Goal: Task Accomplishment & Management: Manage account settings

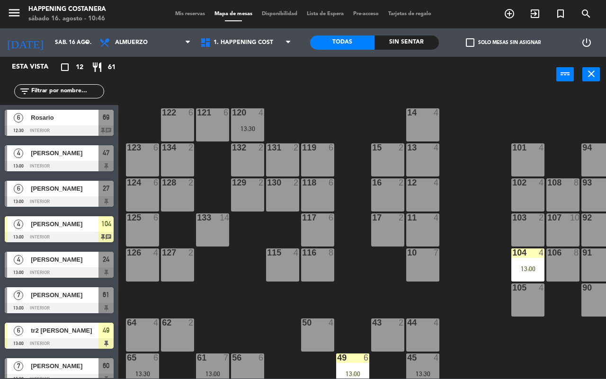
click at [213, 299] on div "69 6 12:30 122 6 121 6 120 4 13:30 14 4 CAVA 22 101 4 94 2 70 6 12:30 123 6 131…" at bounding box center [364, 235] width 481 height 287
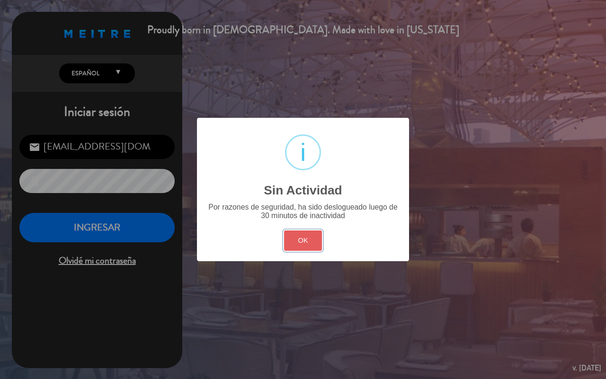
click at [299, 242] on button "OK" at bounding box center [303, 241] width 38 height 20
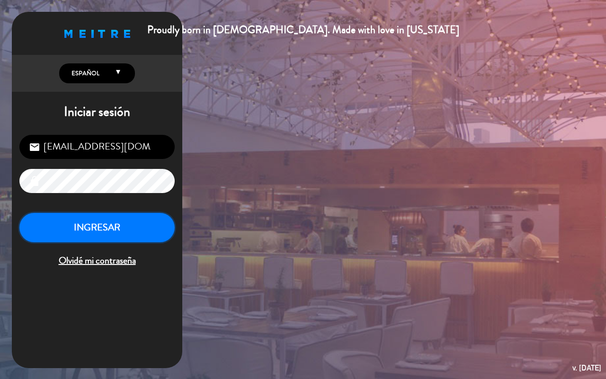
drag, startPoint x: 84, startPoint y: 236, endPoint x: 65, endPoint y: 228, distance: 20.0
click at [84, 235] on button "INGRESAR" at bounding box center [96, 228] width 155 height 30
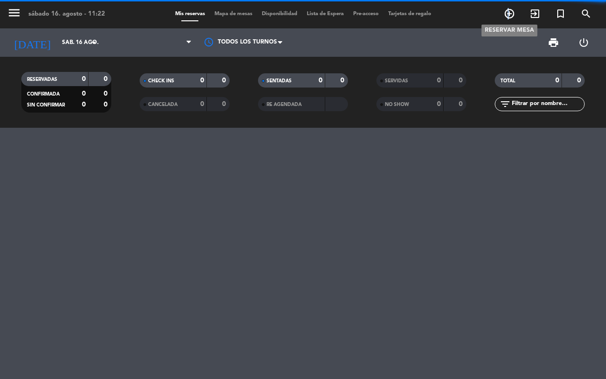
click at [509, 10] on icon "add_circle_outline" at bounding box center [509, 13] width 11 height 11
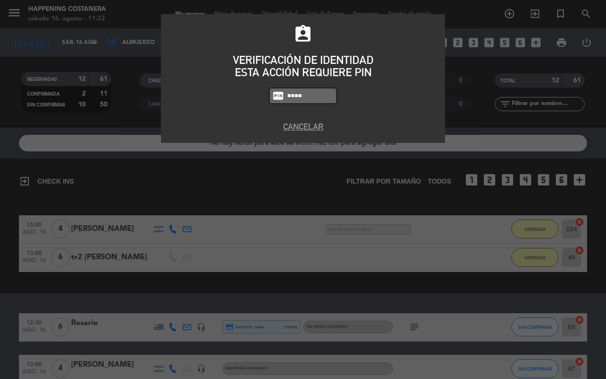
type input "9660"
click at [304, 124] on button "Cancelar" at bounding box center [303, 126] width 270 height 13
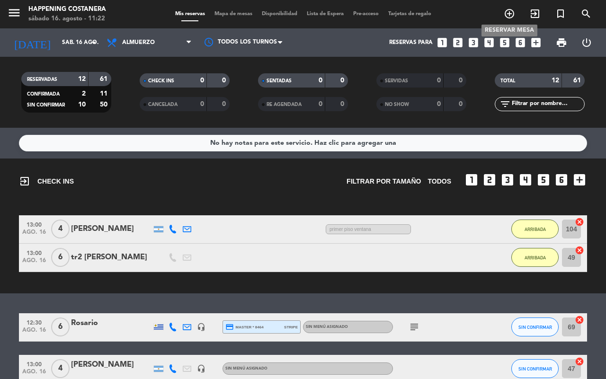
click at [509, 16] on icon "add_circle_outline" at bounding box center [509, 13] width 11 height 11
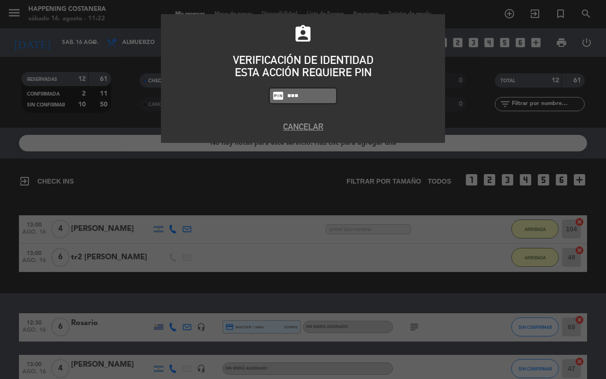
type input "9660"
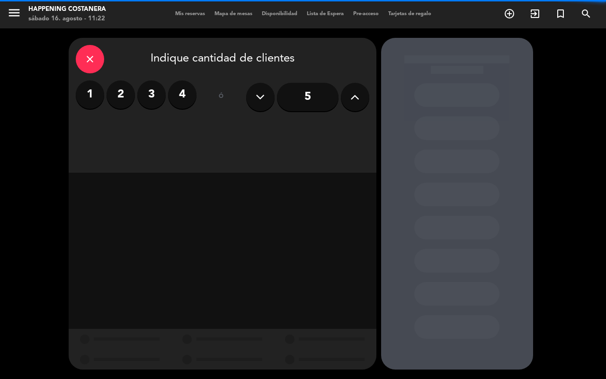
drag, startPoint x: 356, startPoint y: 107, endPoint x: 247, endPoint y: 113, distance: 109.0
click at [355, 107] on button at bounding box center [355, 97] width 28 height 28
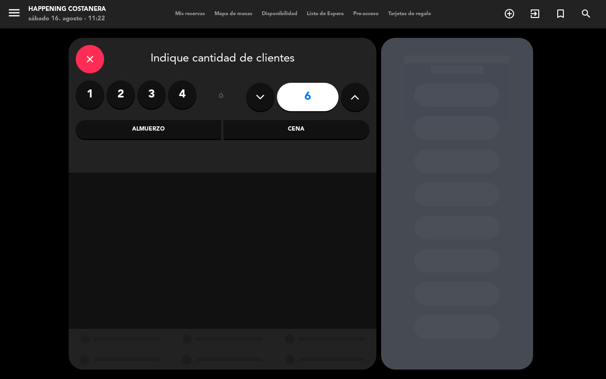
click at [183, 127] on div "Almuerzo" at bounding box center [149, 129] width 146 height 19
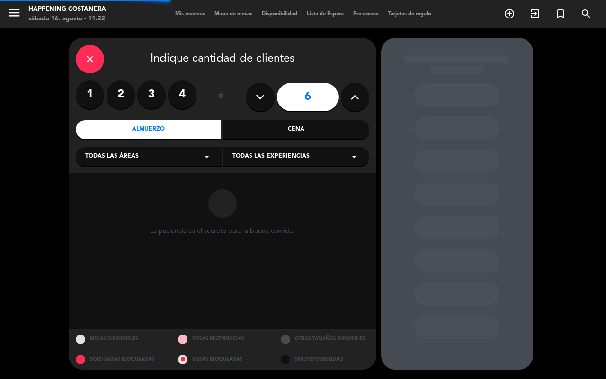
click at [174, 157] on div "Todas las áreas arrow_drop_down" at bounding box center [149, 156] width 146 height 19
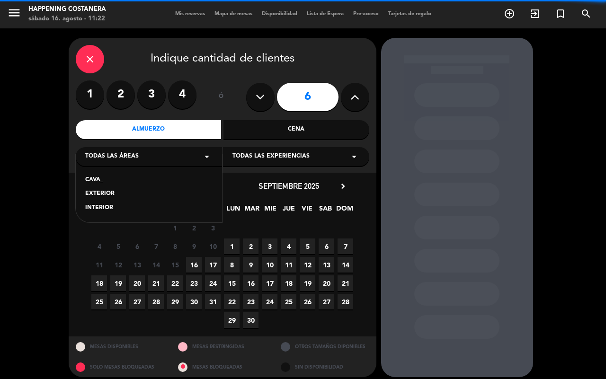
click at [102, 207] on div "INTERIOR" at bounding box center [148, 208] width 127 height 9
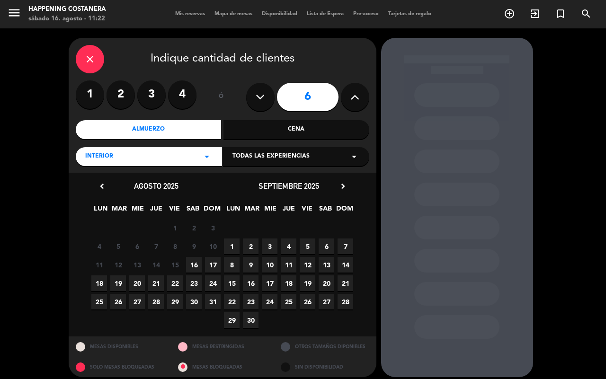
click at [197, 266] on span "16" at bounding box center [194, 265] width 16 height 16
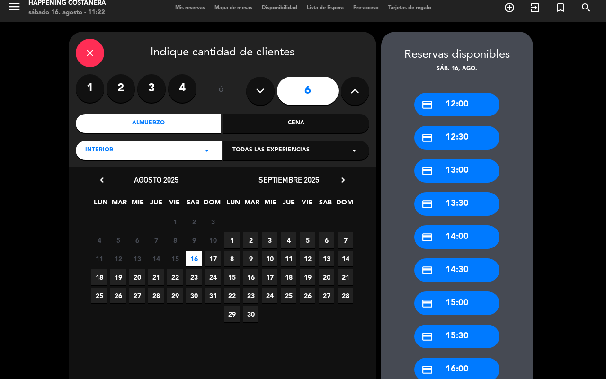
click at [461, 175] on div "credit_card 13:00" at bounding box center [456, 171] width 85 height 24
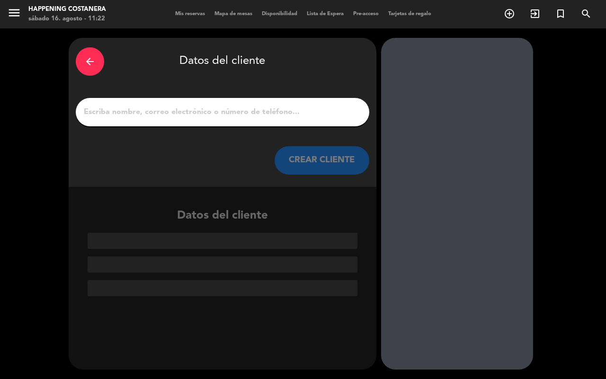
scroll to position [0, 0]
click at [275, 116] on input "1" at bounding box center [222, 112] width 279 height 13
click at [315, 119] on div at bounding box center [222, 112] width 293 height 28
click at [248, 110] on input "1" at bounding box center [222, 112] width 279 height 13
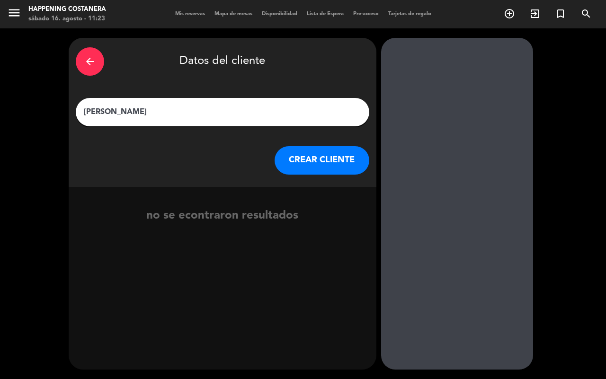
type input "[PERSON_NAME]"
click at [314, 169] on button "CREAR CLIENTE" at bounding box center [322, 160] width 95 height 28
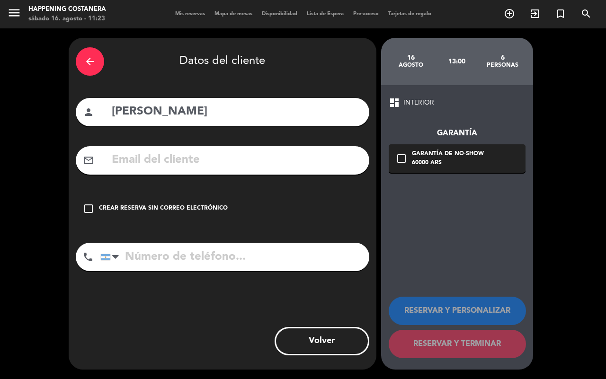
click at [221, 259] on input "tel" at bounding box center [234, 257] width 269 height 28
type input "1121609887"
drag, startPoint x: 85, startPoint y: 209, endPoint x: 333, endPoint y: 281, distance: 257.7
click at [89, 215] on div "check_box_outline_blank Crear reserva sin correo electrónico" at bounding box center [222, 209] width 293 height 28
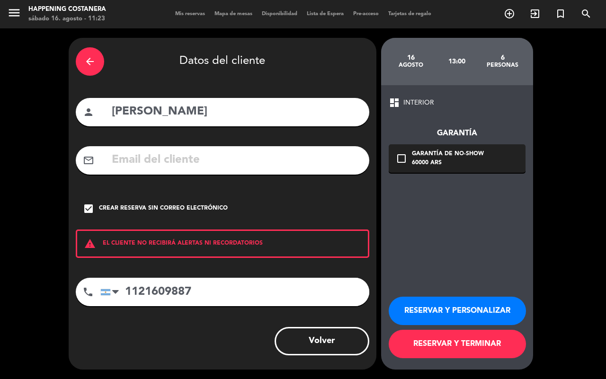
click at [424, 351] on button "RESERVAR Y TERMINAR" at bounding box center [457, 344] width 137 height 28
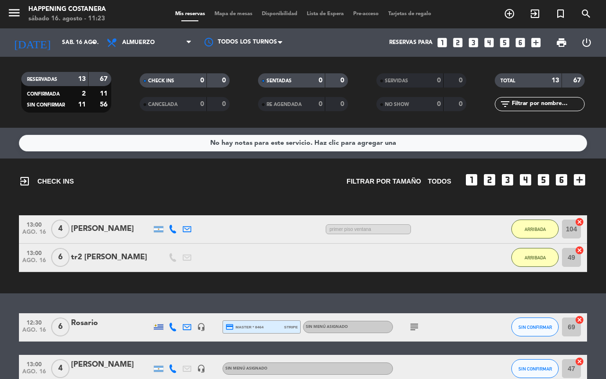
click at [231, 19] on div "menu Happening Costanera sábado 16. agosto - 11:23 Mis reservas Mapa de mesas D…" at bounding box center [303, 14] width 606 height 28
click at [248, 15] on span "Mapa de mesas" at bounding box center [233, 13] width 47 height 5
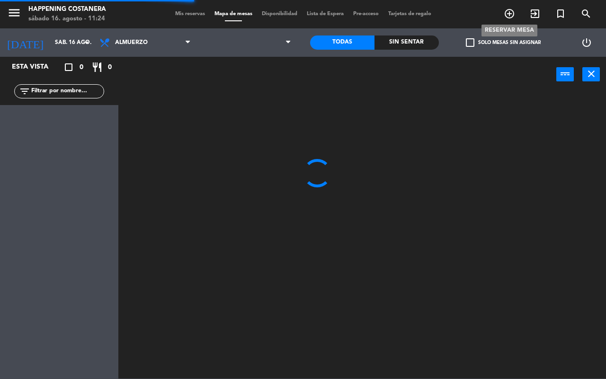
click at [506, 13] on icon "add_circle_outline" at bounding box center [509, 13] width 11 height 11
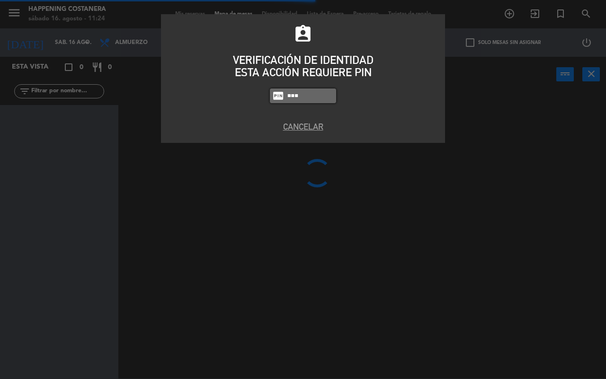
type input "9660"
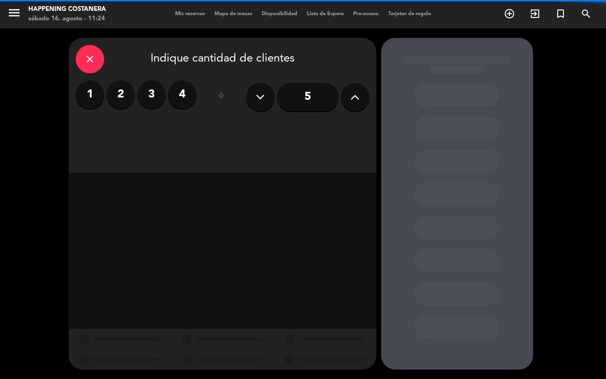
click at [314, 100] on input "5" at bounding box center [308, 97] width 62 height 28
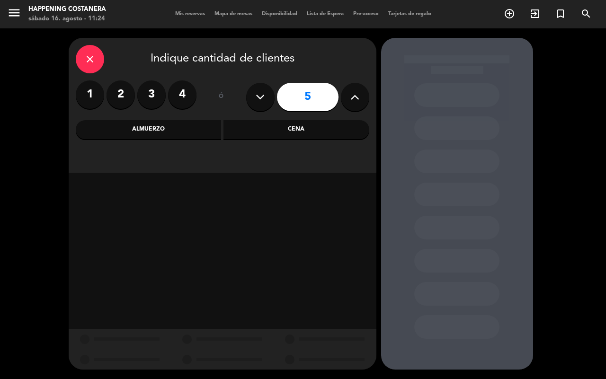
click at [305, 131] on div "Cena" at bounding box center [296, 129] width 146 height 19
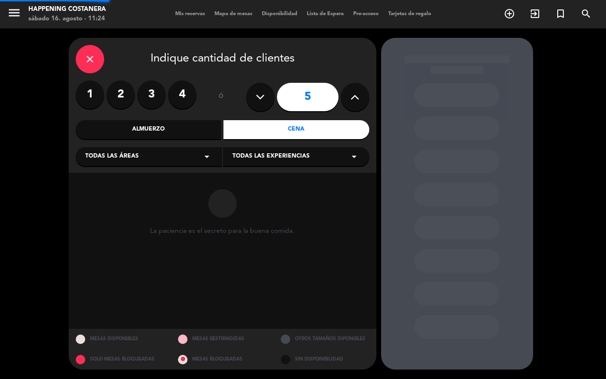
click at [145, 131] on div "Almuerzo" at bounding box center [149, 129] width 146 height 19
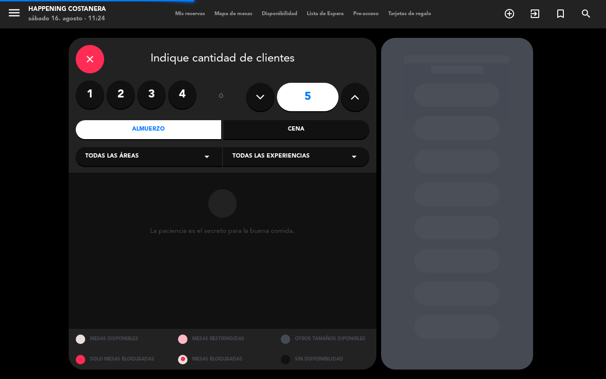
click at [148, 164] on div "Todas las áreas arrow_drop_down" at bounding box center [149, 156] width 146 height 19
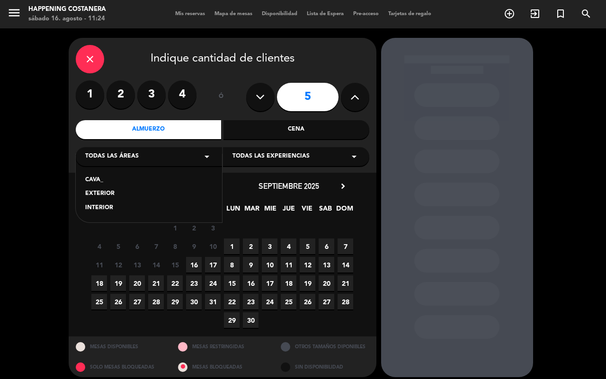
click at [109, 211] on div "INTERIOR" at bounding box center [148, 208] width 127 height 9
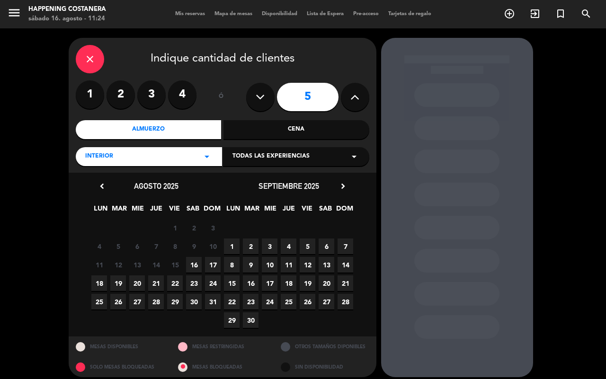
click at [195, 267] on span "16" at bounding box center [194, 265] width 16 height 16
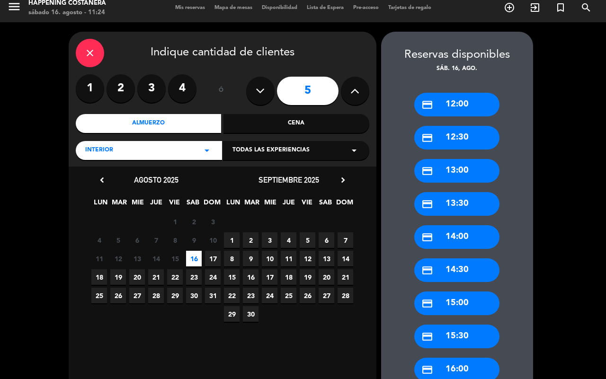
drag, startPoint x: 462, startPoint y: 237, endPoint x: 455, endPoint y: 237, distance: 7.1
click at [459, 237] on div "credit_card 14:00" at bounding box center [456, 237] width 85 height 24
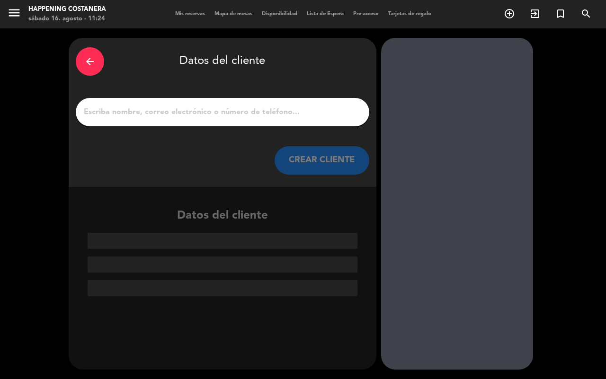
scroll to position [0, 0]
click at [222, 115] on input "1" at bounding box center [222, 112] width 279 height 13
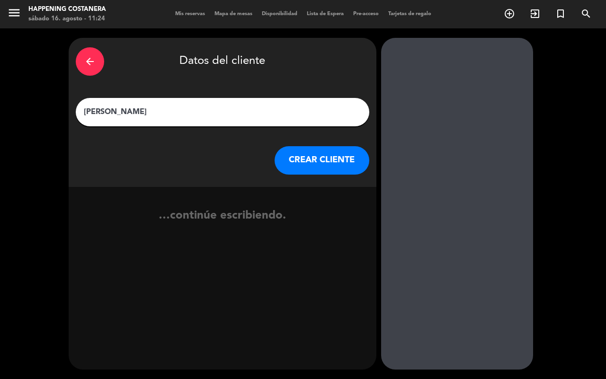
type input "[PERSON_NAME]"
click at [294, 168] on button "CREAR CLIENTE" at bounding box center [322, 160] width 95 height 28
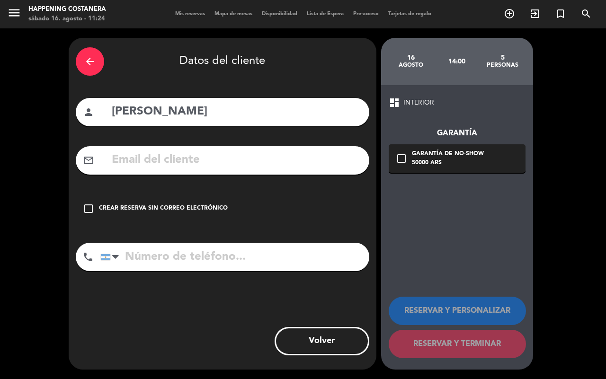
click at [175, 254] on input "tel" at bounding box center [234, 257] width 269 height 28
type input "1149287470"
click at [95, 213] on div "check_box_outline_blank Crear reserva sin correo electrónico" at bounding box center [222, 209] width 293 height 28
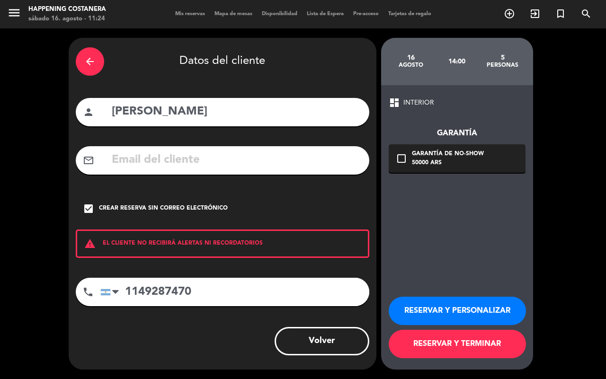
click at [495, 341] on button "RESERVAR Y TERMINAR" at bounding box center [457, 344] width 137 height 28
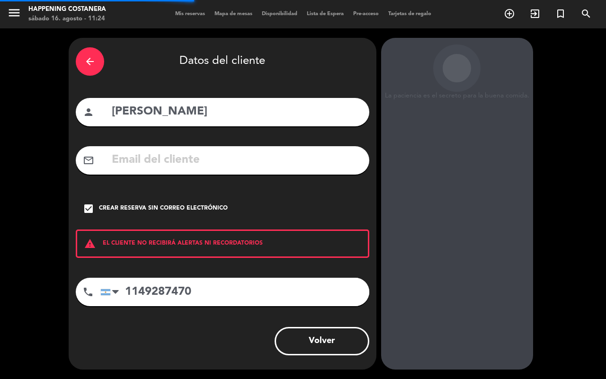
click at [495, 341] on div "La paciencia es el secreto para la buena comida. 16 agosto 14:00 5 personas das…" at bounding box center [457, 204] width 152 height 332
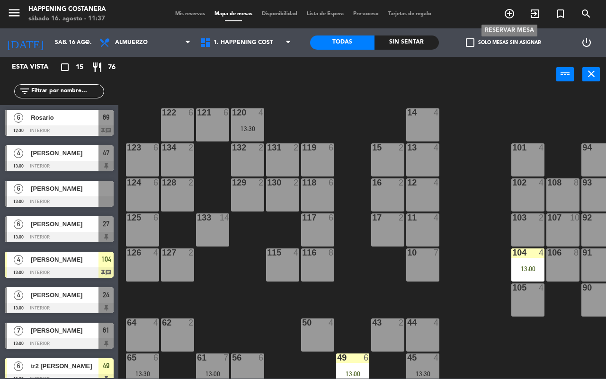
click at [512, 16] on icon "add_circle_outline" at bounding box center [509, 13] width 11 height 11
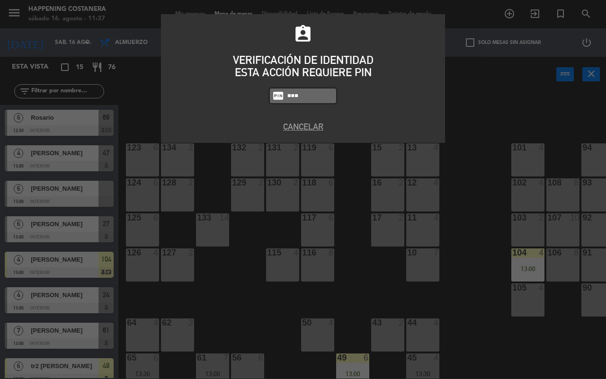
type input "9660"
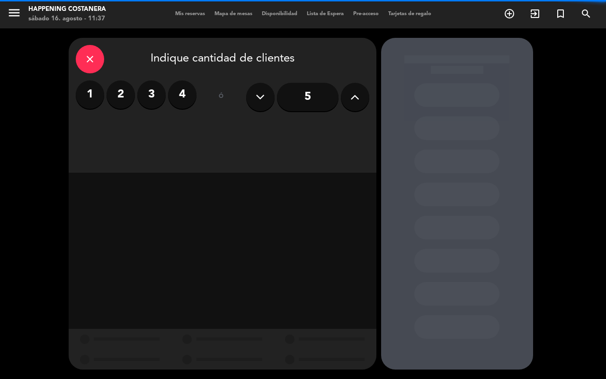
drag, startPoint x: 187, startPoint y: 102, endPoint x: 226, endPoint y: 118, distance: 42.0
click at [188, 102] on label "4" at bounding box center [182, 94] width 28 height 28
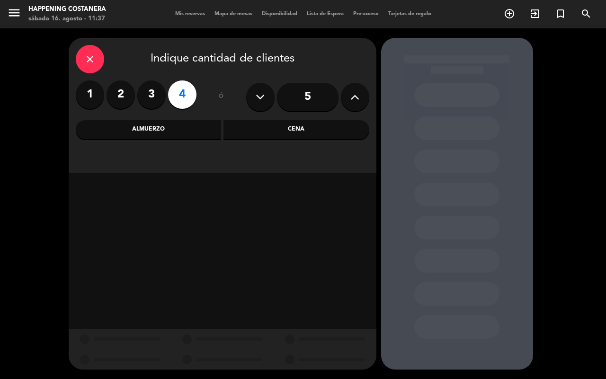
drag, startPoint x: 256, startPoint y: 133, endPoint x: 203, endPoint y: 133, distance: 53.5
click at [255, 133] on div "Cena" at bounding box center [296, 129] width 146 height 19
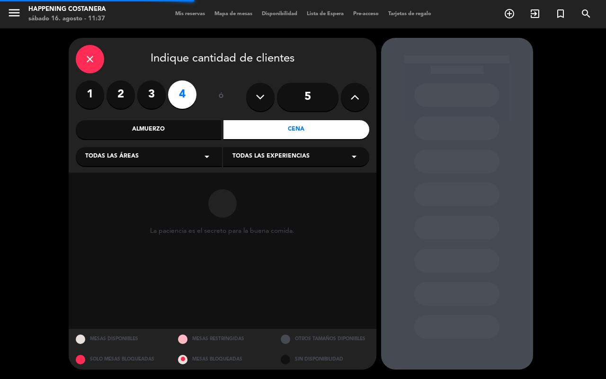
click at [188, 156] on div "Todas las áreas arrow_drop_down" at bounding box center [149, 156] width 146 height 19
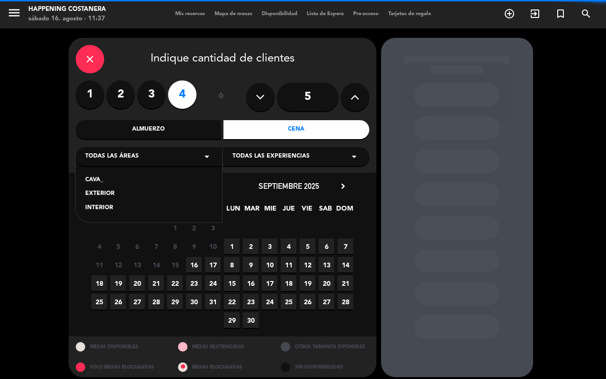
click at [102, 215] on div "CAVA_ EXTERIOR INTERIOR" at bounding box center [149, 188] width 146 height 68
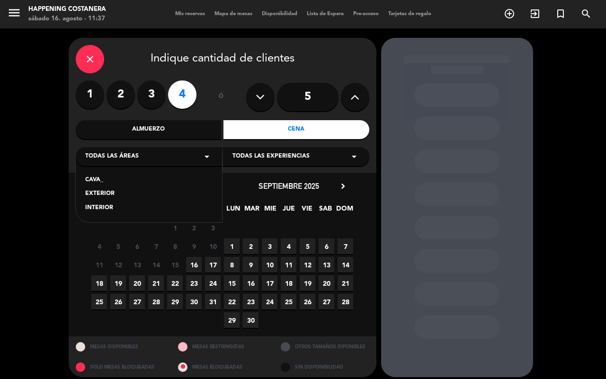
drag, startPoint x: 103, startPoint y: 211, endPoint x: 122, endPoint y: 229, distance: 26.1
click at [104, 212] on div "INTERIOR" at bounding box center [148, 208] width 127 height 9
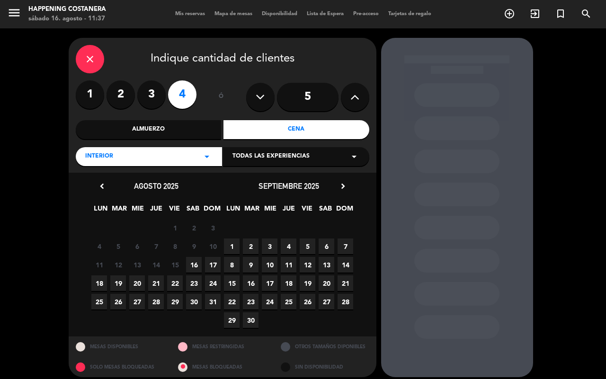
drag, startPoint x: 196, startPoint y: 264, endPoint x: 350, endPoint y: 296, distance: 157.3
click at [196, 265] on span "16" at bounding box center [194, 265] width 16 height 16
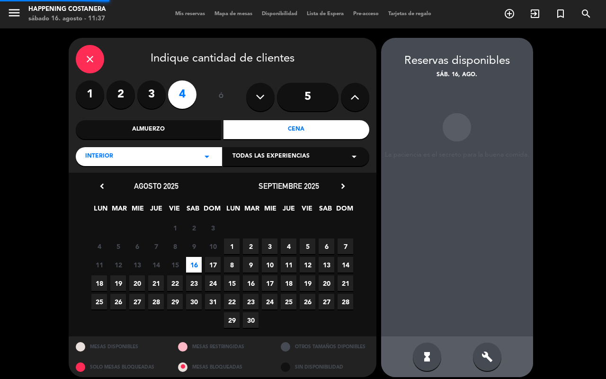
scroll to position [6, 0]
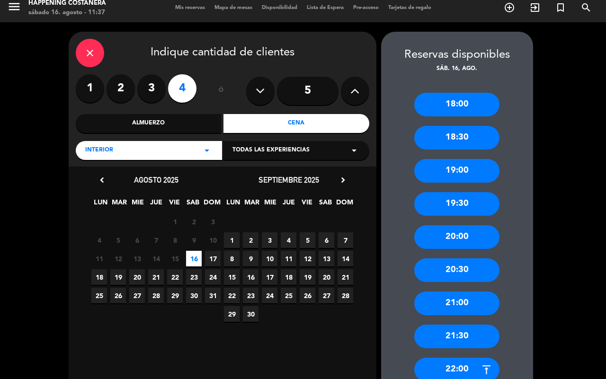
drag, startPoint x: 460, startPoint y: 271, endPoint x: 448, endPoint y: 268, distance: 12.3
click at [455, 271] on div "20:30" at bounding box center [456, 270] width 85 height 24
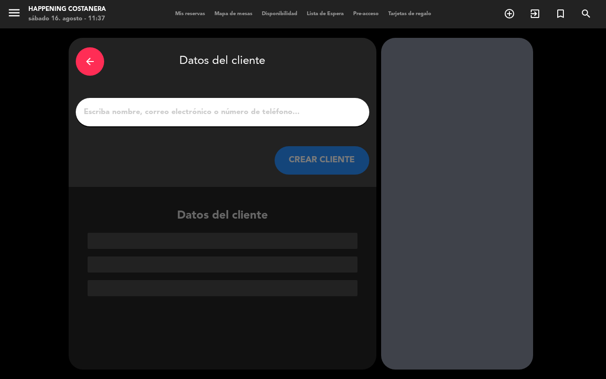
scroll to position [0, 0]
click at [195, 119] on div at bounding box center [222, 112] width 293 height 28
click at [189, 119] on div at bounding box center [222, 112] width 293 height 28
click at [274, 107] on input "1" at bounding box center [222, 112] width 279 height 13
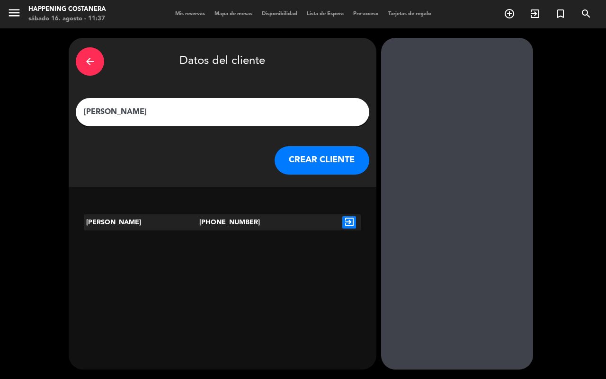
type input "[PERSON_NAME]"
click at [325, 157] on button "CREAR CLIENTE" at bounding box center [322, 160] width 95 height 28
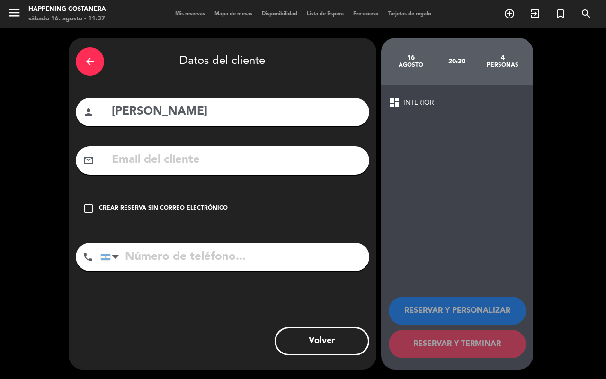
click at [136, 252] on input "tel" at bounding box center [234, 257] width 269 height 28
type input "2976245311"
click at [82, 215] on div "check_box_outline_blank Crear reserva sin correo electrónico" at bounding box center [222, 209] width 293 height 28
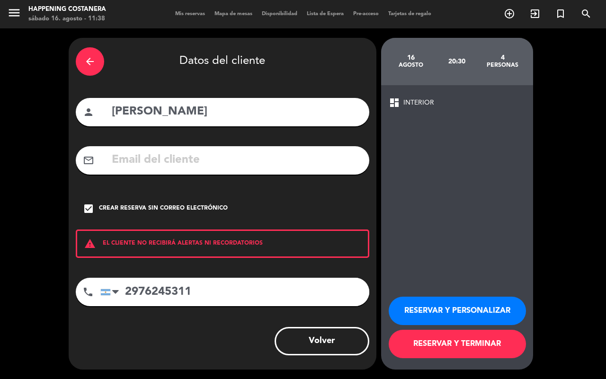
click at [438, 339] on button "RESERVAR Y TERMINAR" at bounding box center [457, 344] width 137 height 28
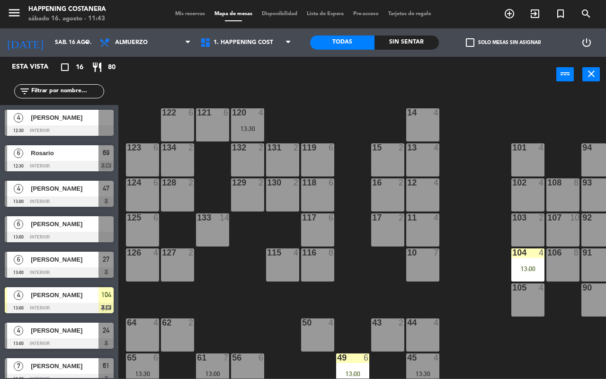
click at [63, 93] on input "text" at bounding box center [66, 91] width 73 height 10
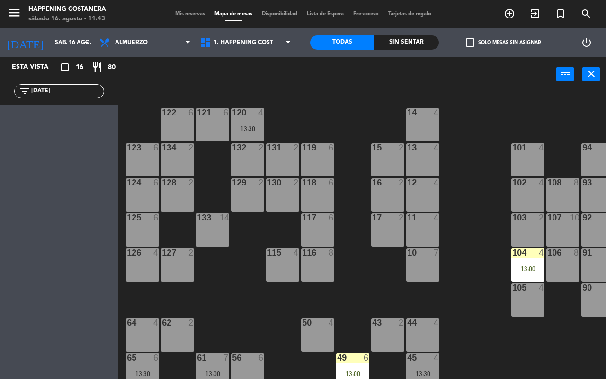
type input "[DATE]"
click at [180, 54] on div "Almuerzo Cena Almuerzo Almuerzo Cena" at bounding box center [145, 42] width 101 height 28
click at [170, 52] on span "Almuerzo" at bounding box center [145, 42] width 101 height 21
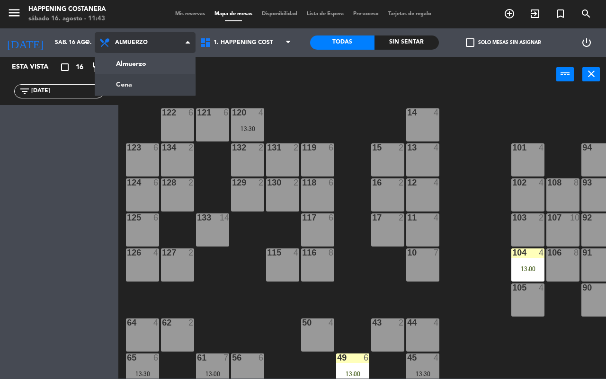
click at [171, 78] on ng-component "menu Happening Costanera sábado 16. agosto - 11:43 Mis reservas Mapa de mesas D…" at bounding box center [303, 189] width 606 height 379
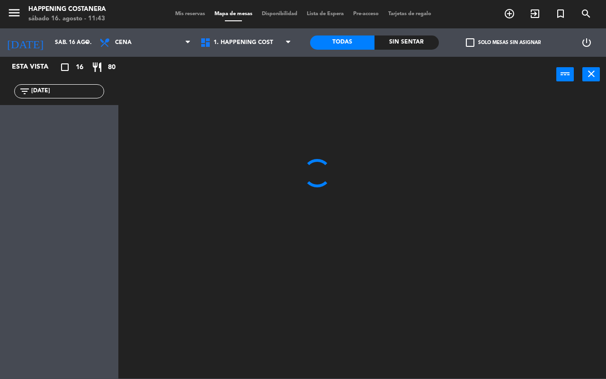
click at [64, 95] on input "[DATE]" at bounding box center [66, 91] width 73 height 10
click at [298, 192] on div at bounding box center [364, 235] width 481 height 287
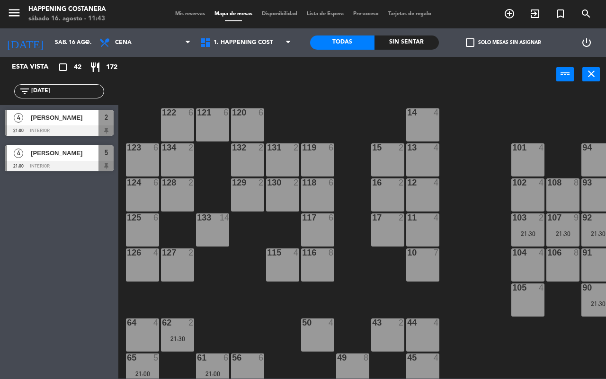
click at [58, 130] on div at bounding box center [59, 130] width 109 height 10
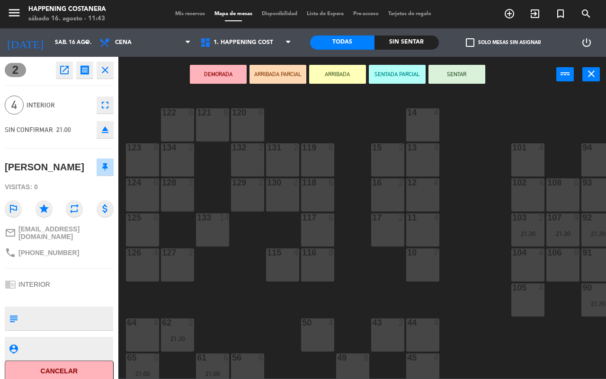
drag, startPoint x: 247, startPoint y: 314, endPoint x: 241, endPoint y: 303, distance: 12.1
click at [248, 313] on div "69 2 122 6 121 6 120 6 14 4 CAVA 16 22:00 101 4 94 2 70 2 123 6 131 2 134 2 132…" at bounding box center [364, 235] width 481 height 287
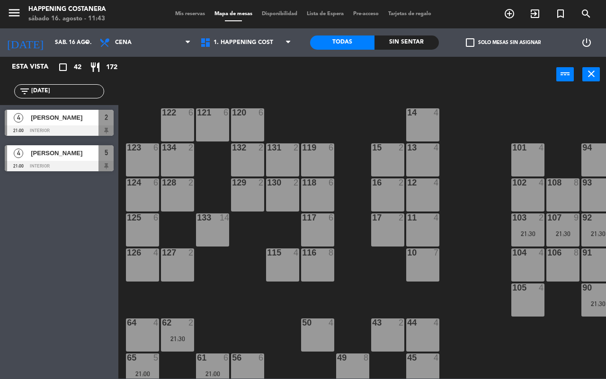
click at [53, 125] on div at bounding box center [59, 130] width 109 height 10
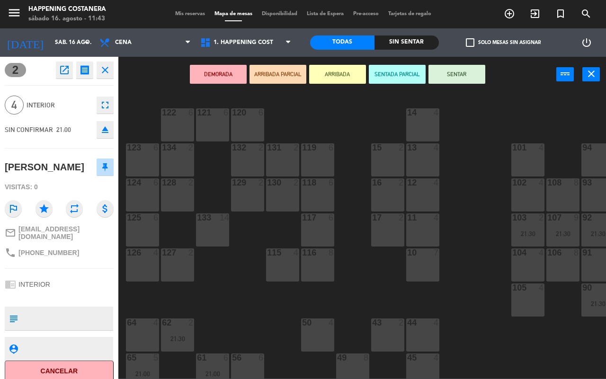
click at [231, 289] on div "69 2 122 6 121 6 120 6 14 4 CAVA 16 22:00 101 4 94 2 70 2 123 6 131 2 134 2 132…" at bounding box center [364, 235] width 481 height 287
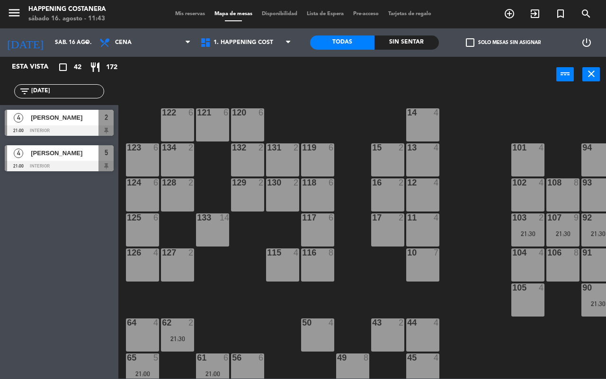
click at [70, 160] on div "[PERSON_NAME]" at bounding box center [64, 153] width 69 height 16
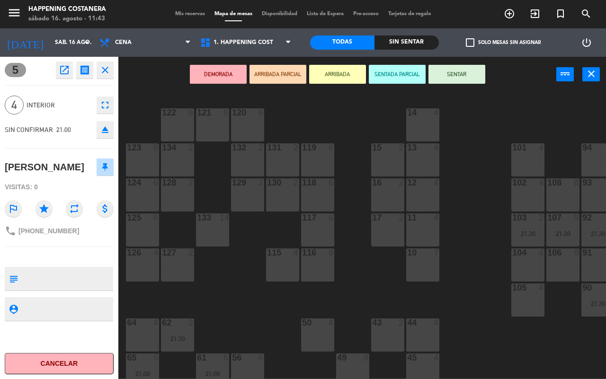
click at [228, 289] on div "69 2 122 6 121 6 120 6 14 4 CAVA 16 22:00 101 4 94 2 70 2 123 6 131 2 134 2 132…" at bounding box center [364, 235] width 481 height 287
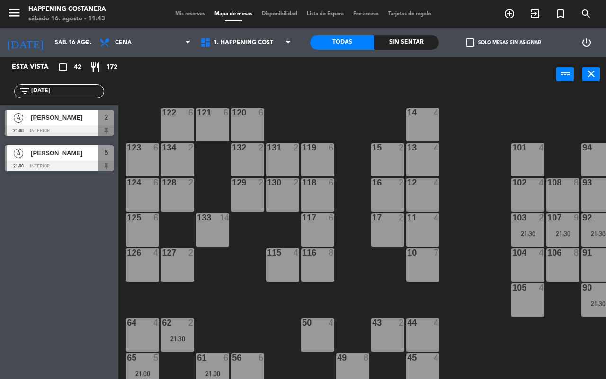
click at [39, 125] on div at bounding box center [59, 130] width 109 height 10
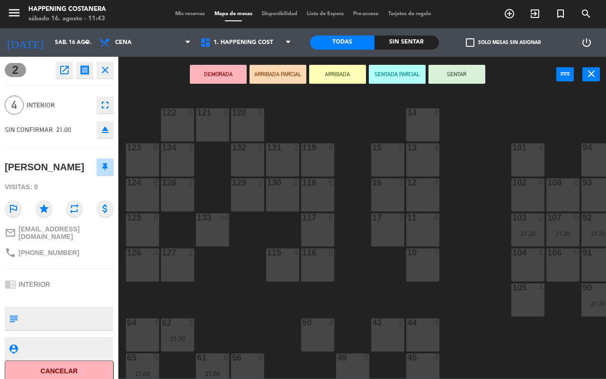
click at [253, 283] on div "69 2 122 6 121 6 120 6 14 4 CAVA 16 22:00 101 4 94 2 70 2 123 6 131 2 134 2 132…" at bounding box center [364, 235] width 481 height 287
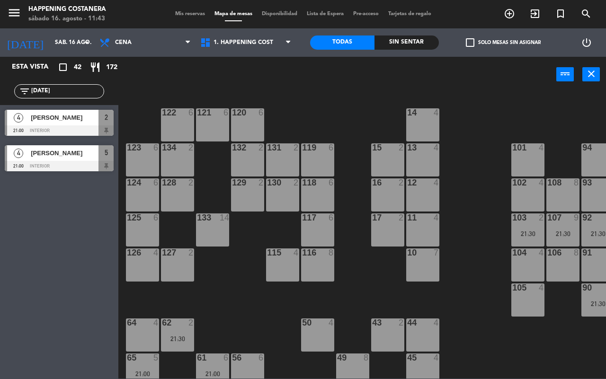
click at [57, 151] on span "[PERSON_NAME]" at bounding box center [65, 153] width 68 height 10
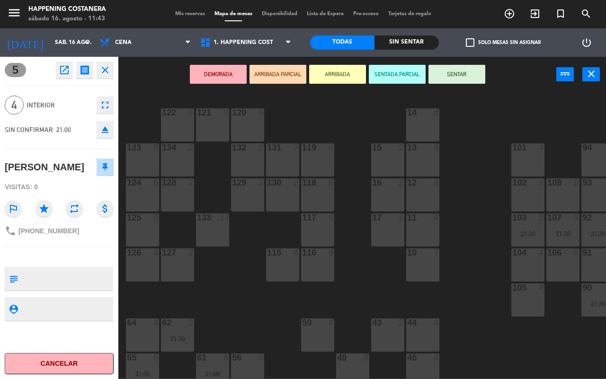
click at [64, 62] on button "open_in_new" at bounding box center [64, 70] width 17 height 17
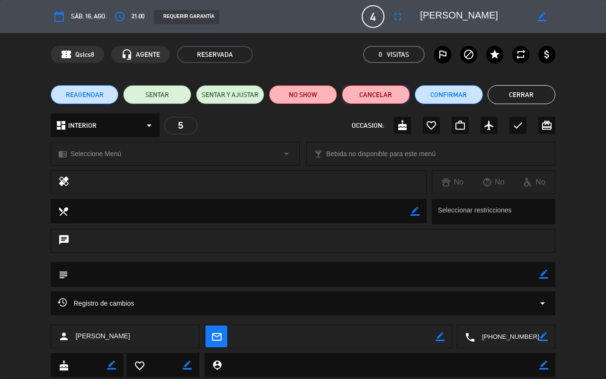
click at [368, 98] on button "Cancelar" at bounding box center [376, 94] width 68 height 19
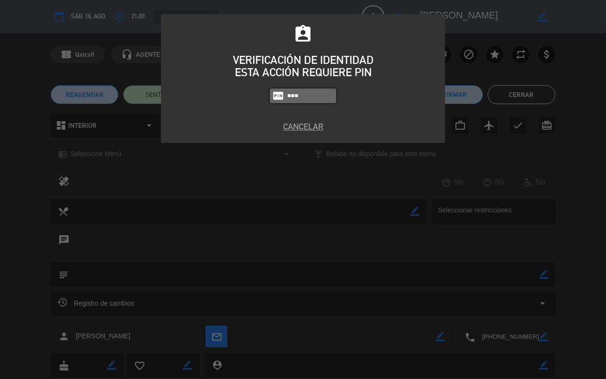
type input "9660"
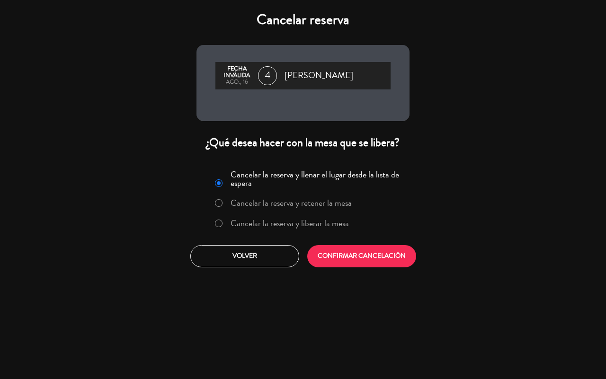
click at [292, 226] on label "Cancelar la reserva y liberar la mesa" at bounding box center [290, 223] width 118 height 9
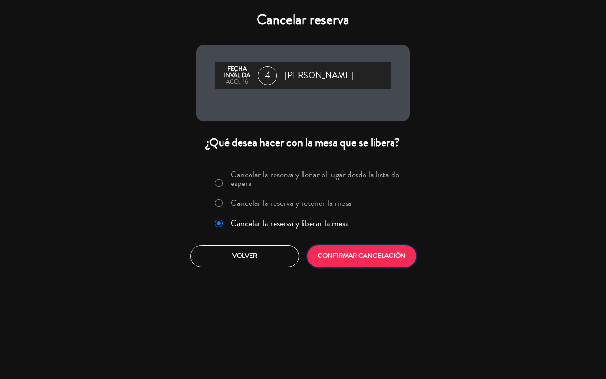
click at [349, 253] on button "CONFIRMAR CANCELACIÓN" at bounding box center [361, 256] width 109 height 22
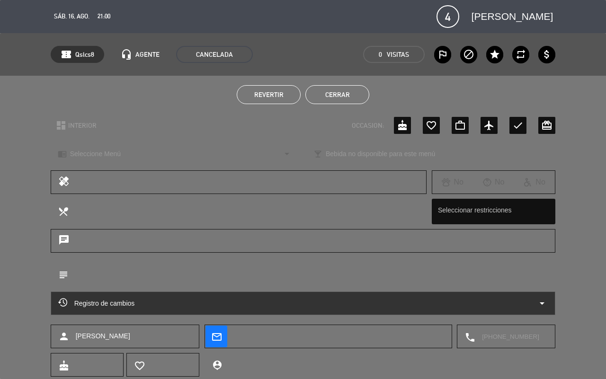
click at [349, 96] on button "Cerrar" at bounding box center [337, 94] width 64 height 19
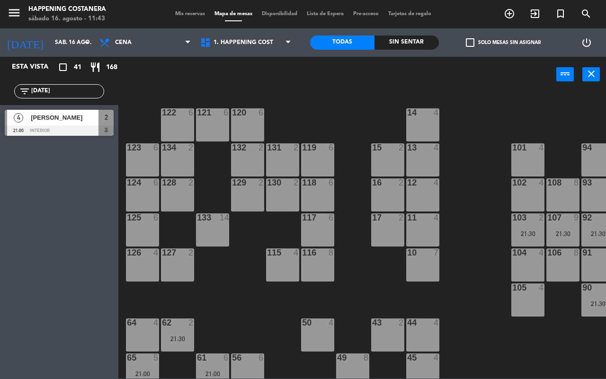
click at [35, 121] on div "4 [PERSON_NAME] 21:00 INTERIOR 2" at bounding box center [59, 123] width 118 height 36
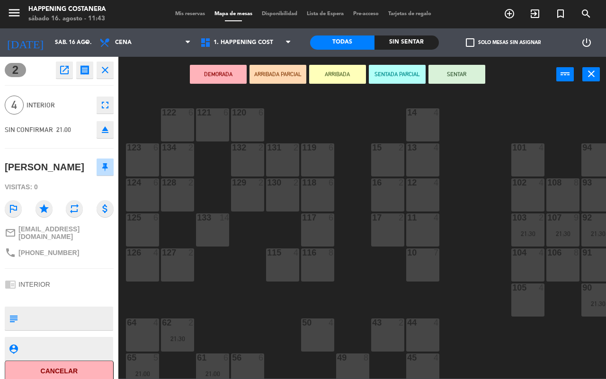
click at [105, 104] on icon "fullscreen" at bounding box center [104, 104] width 11 height 11
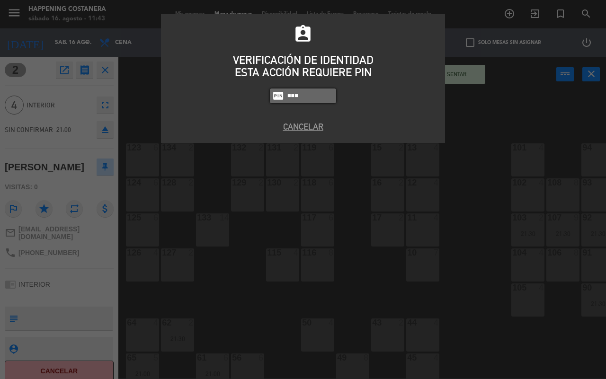
type input "9660"
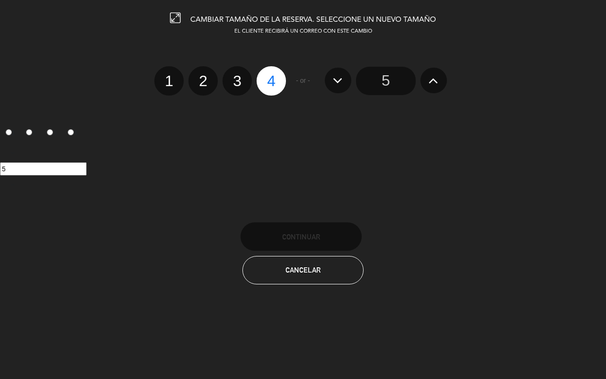
click at [387, 84] on input "5" at bounding box center [386, 81] width 60 height 28
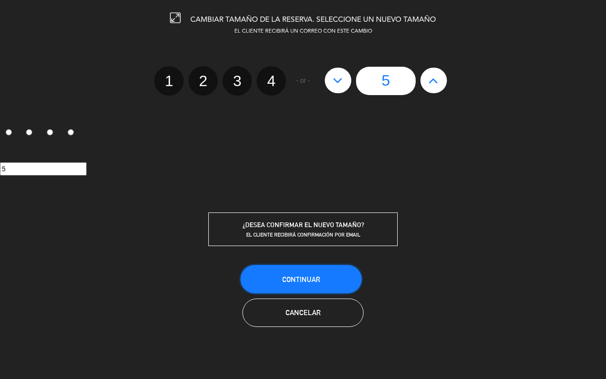
click at [288, 267] on button "Continuar" at bounding box center [300, 279] width 121 height 28
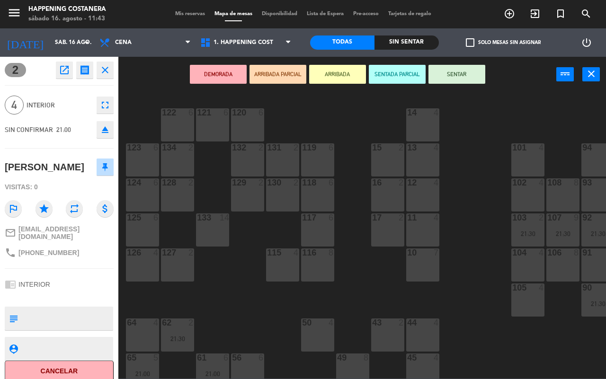
click at [133, 73] on div "DEMORADA ARRIBADA PARCIAL ARRIBADA SENTADA PARCIAL SENTAR power_input close" at bounding box center [337, 75] width 438 height 36
click at [157, 83] on div "DEMORADA ARRIBADA PARCIAL ARRIBADA SENTADA PARCIAL SENTAR power_input close" at bounding box center [337, 75] width 438 height 36
click at [476, 200] on div "69 2 122 6 121 6 120 6 14 4 CAVA 16 22:00 101 4 94 2 70 2 123 6 131 2 134 2 132…" at bounding box center [364, 235] width 481 height 287
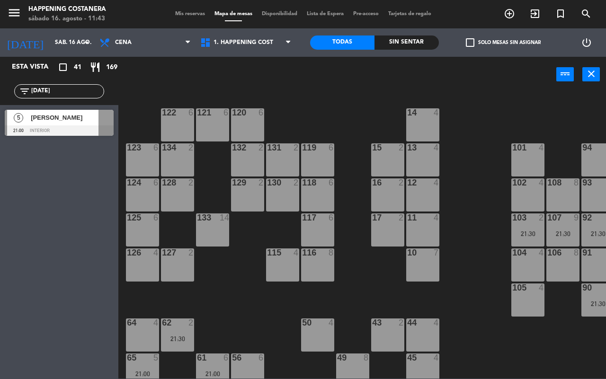
drag, startPoint x: 56, startPoint y: 124, endPoint x: 36, endPoint y: 125, distance: 19.4
click at [53, 124] on div "5 [PERSON_NAME] 21:00 INTERIOR" at bounding box center [59, 123] width 118 height 36
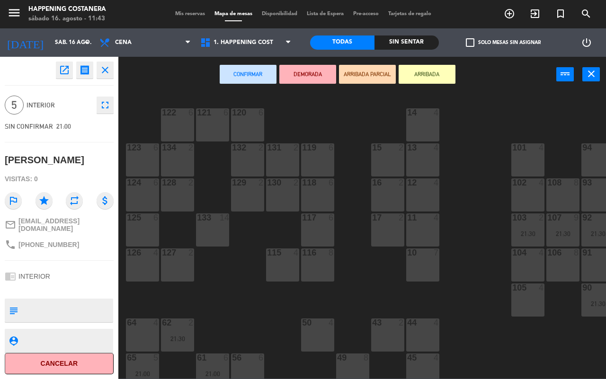
click at [65, 70] on icon "open_in_new" at bounding box center [64, 69] width 11 height 11
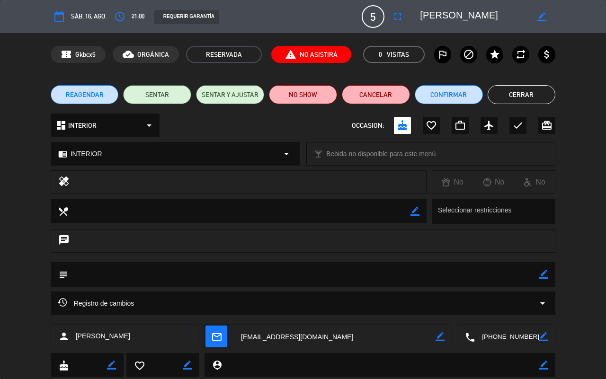
click at [131, 17] on div "access_time 21:00" at bounding box center [127, 16] width 33 height 17
click at [117, 20] on icon "access_time" at bounding box center [119, 16] width 11 height 11
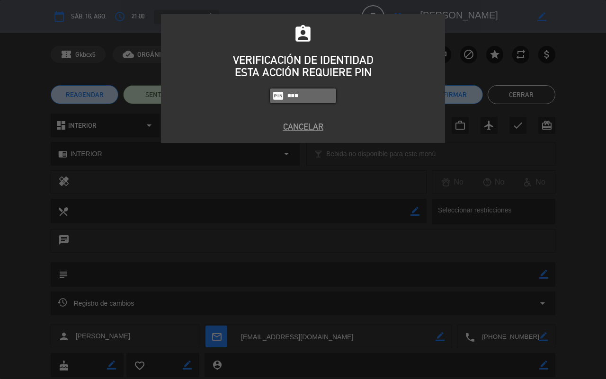
type input "9660"
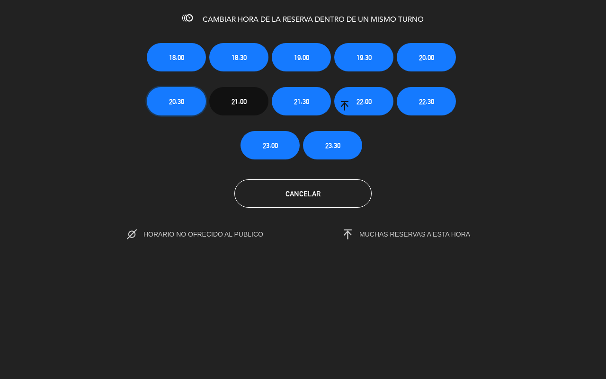
click at [182, 99] on span "20:30" at bounding box center [176, 101] width 15 height 11
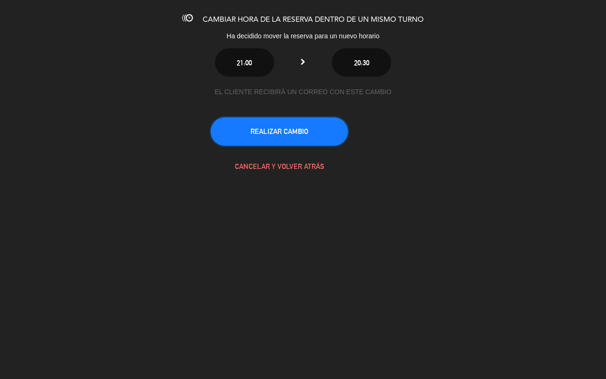
click at [300, 133] on button "REALIZAR CAMBIO" at bounding box center [279, 131] width 137 height 28
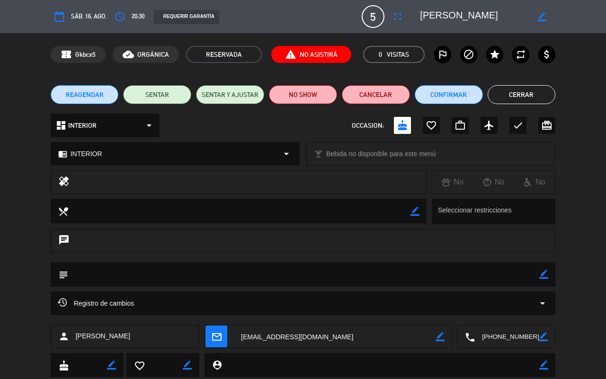
click at [525, 94] on button "Cerrar" at bounding box center [522, 94] width 68 height 19
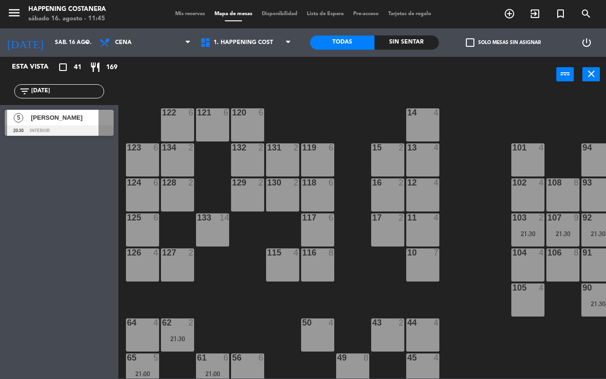
click at [464, 214] on div "69 2 122 6 121 6 120 6 14 4 CAVA 16 22:00 101 4 94 2 70 2 123 6 131 2 134 2 132…" at bounding box center [364, 235] width 481 height 287
click at [478, 229] on div "69 2 122 6 121 6 120 6 14 4 CAVA 16 22:00 101 4 94 2 70 2 123 6 131 2 134 2 132…" at bounding box center [364, 235] width 481 height 287
click at [68, 88] on input "[DATE]" at bounding box center [66, 91] width 73 height 10
type input "j"
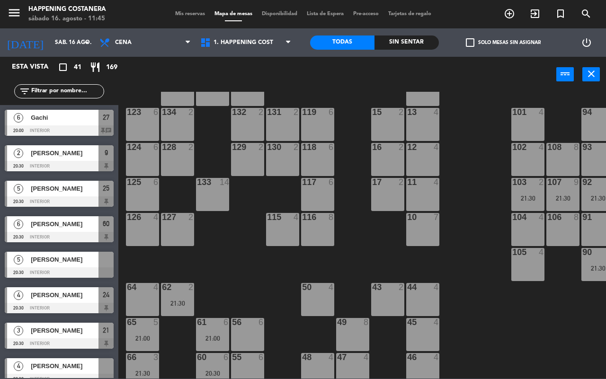
scroll to position [178, 0]
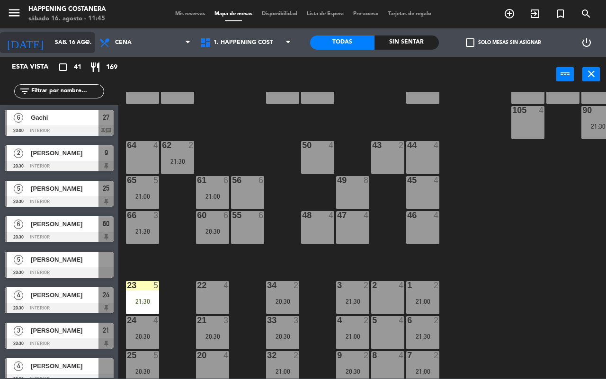
click at [50, 41] on input "sáb. 16 ago." at bounding box center [87, 43] width 75 height 16
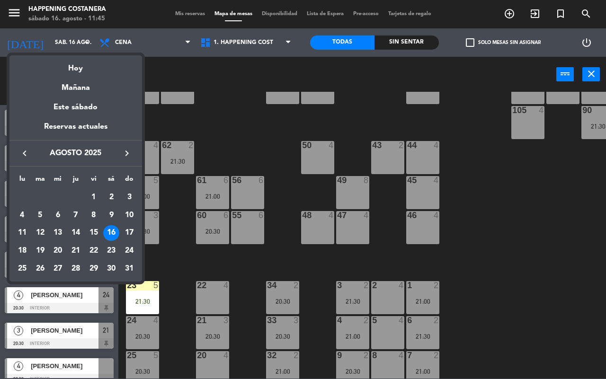
drag, startPoint x: 178, startPoint y: 83, endPoint x: 174, endPoint y: 76, distance: 8.5
click at [178, 82] on div at bounding box center [303, 189] width 606 height 379
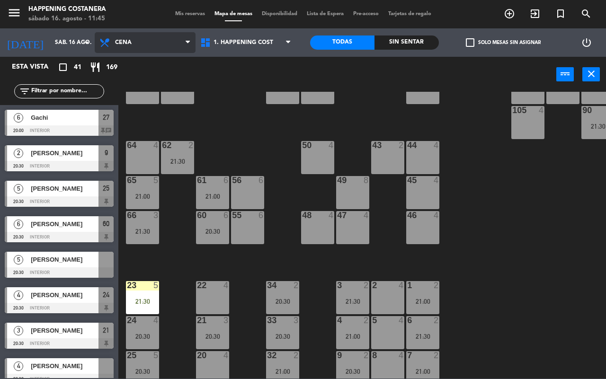
drag, startPoint x: 150, startPoint y: 36, endPoint x: 152, endPoint y: 48, distance: 12.6
click at [150, 37] on span "Cena" at bounding box center [145, 42] width 101 height 21
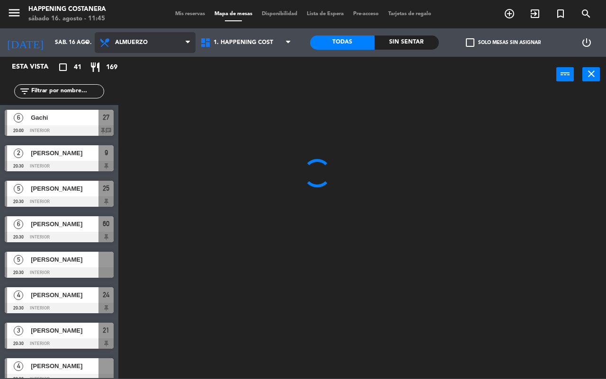
click at [156, 65] on ng-component "menu Happening Costanera sábado 16. agosto - 11:45 Mis reservas Mapa de mesas D…" at bounding box center [303, 189] width 606 height 379
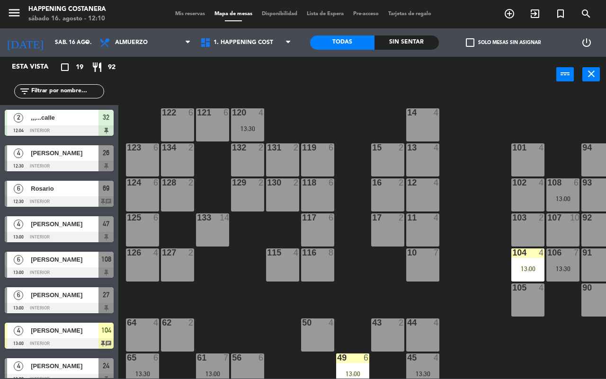
click at [70, 96] on input "text" at bounding box center [66, 91] width 73 height 10
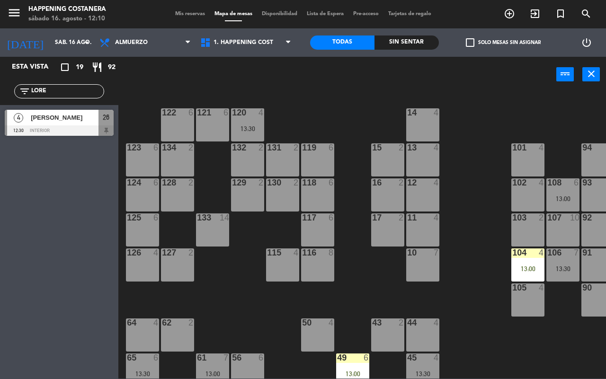
type input "LORE"
click at [79, 117] on span "[PERSON_NAME]" at bounding box center [65, 118] width 68 height 10
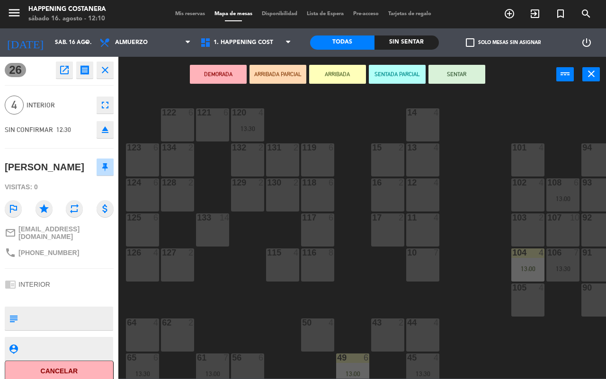
scroll to position [18, 0]
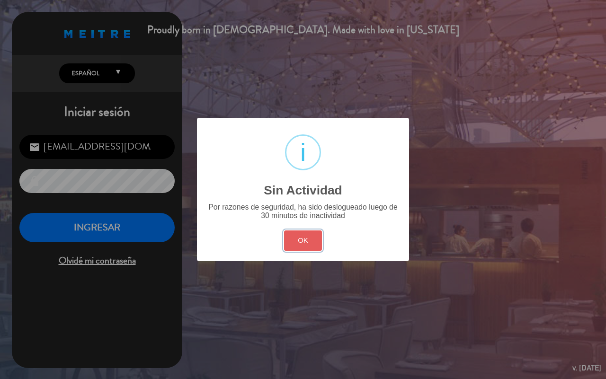
click at [304, 236] on button "OK" at bounding box center [303, 241] width 38 height 20
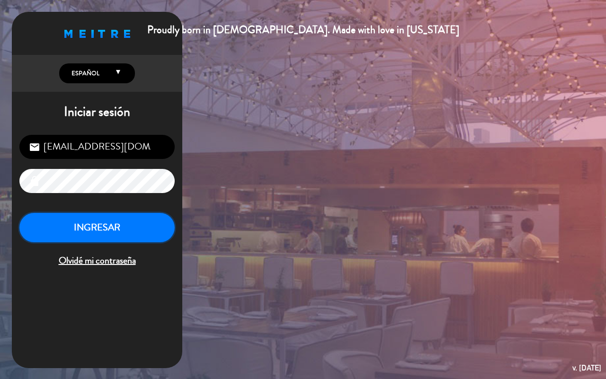
click at [141, 231] on button "INGRESAR" at bounding box center [96, 228] width 155 height 30
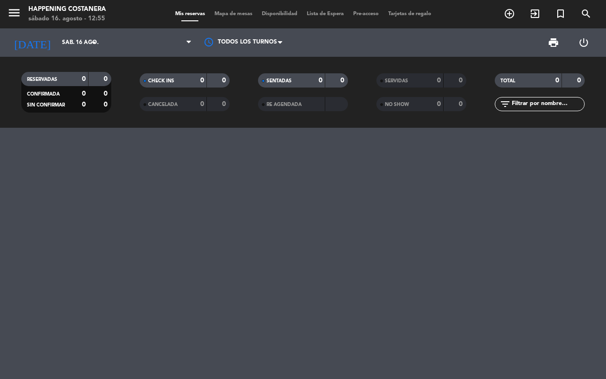
click at [215, 14] on span "Mapa de mesas" at bounding box center [233, 13] width 47 height 5
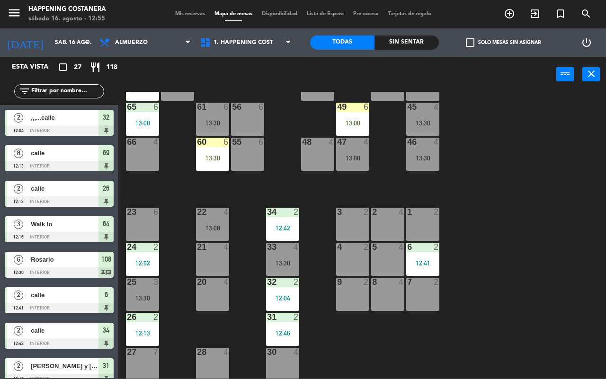
scroll to position [258, 0]
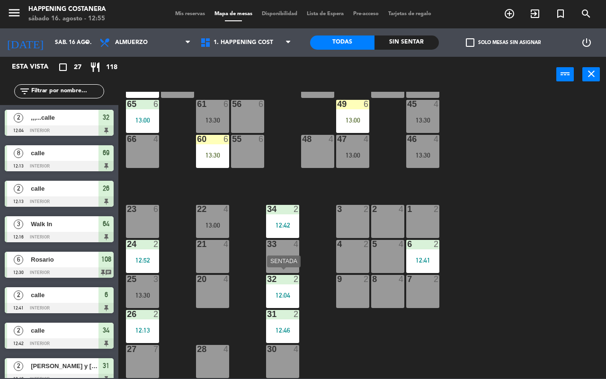
click at [277, 292] on div "12:04" at bounding box center [282, 295] width 33 height 7
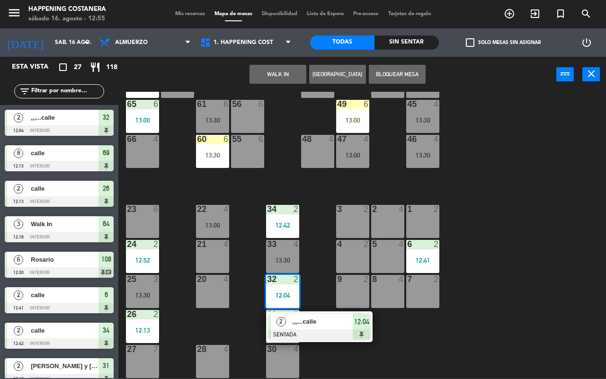
click at [277, 292] on div "12:04" at bounding box center [282, 295] width 33 height 7
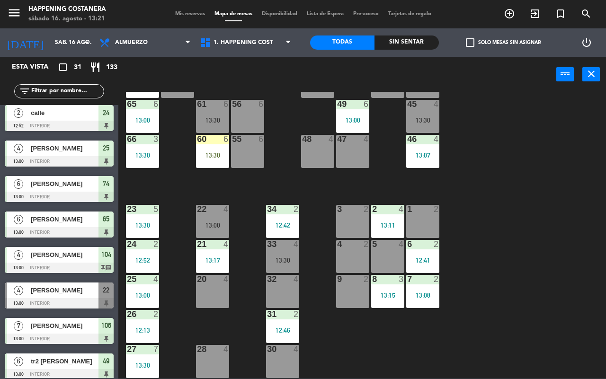
scroll to position [255, 0]
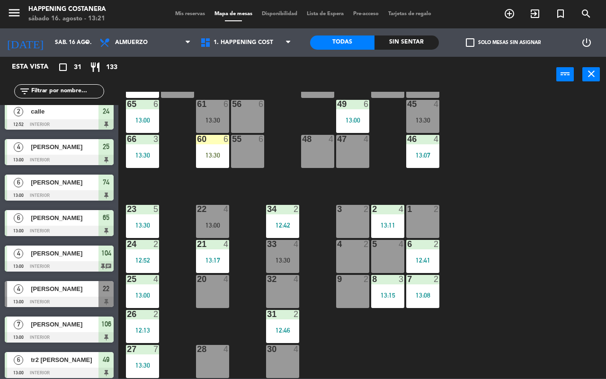
click at [64, 88] on input "text" at bounding box center [66, 91] width 73 height 10
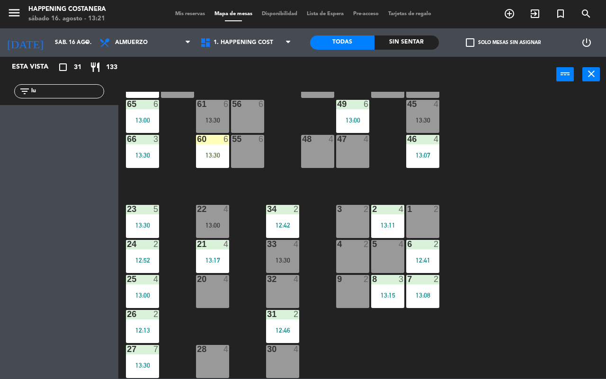
type input "l"
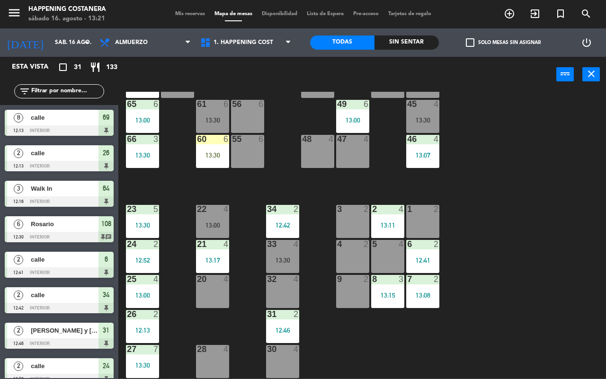
click at [219, 138] on div at bounding box center [213, 139] width 16 height 9
click at [420, 246] on div "6 2 12:41" at bounding box center [422, 256] width 33 height 33
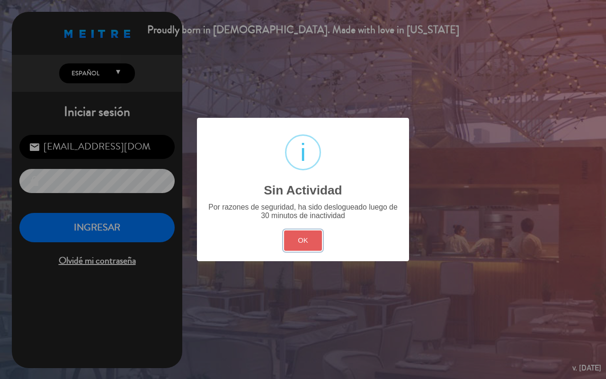
click at [293, 240] on button "OK" at bounding box center [303, 241] width 38 height 20
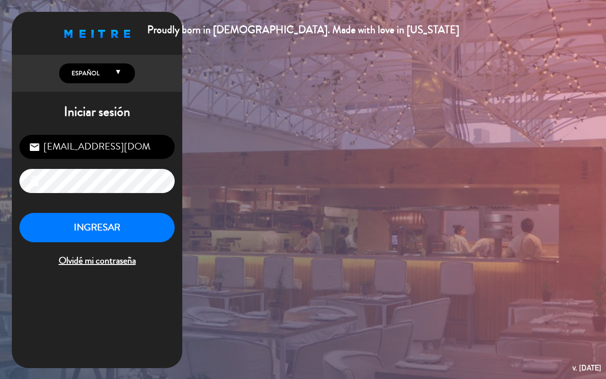
click at [107, 228] on button "INGRESAR" at bounding box center [96, 228] width 155 height 30
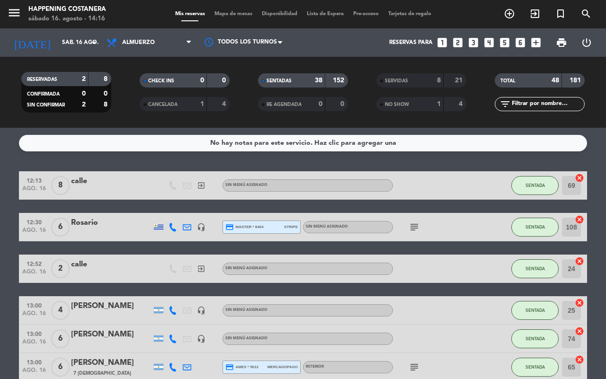
click at [510, 15] on icon "add_circle_outline" at bounding box center [509, 13] width 11 height 11
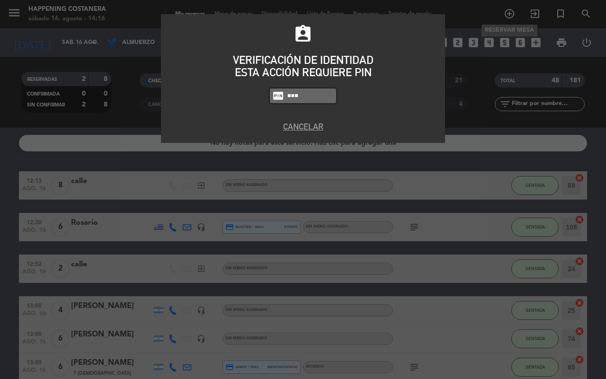
type input "6437"
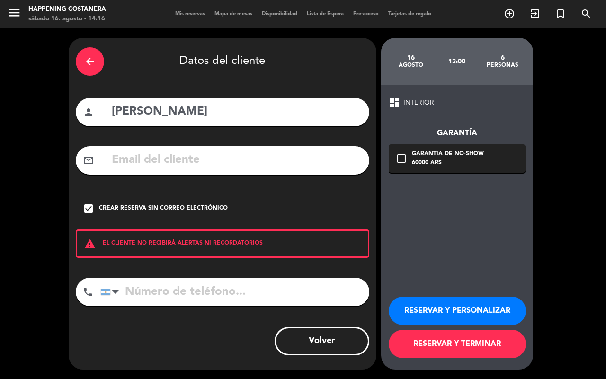
click at [94, 67] on icon "arrow_back" at bounding box center [89, 61] width 11 height 11
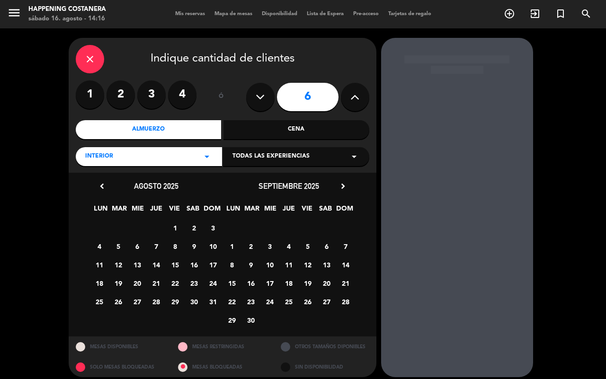
click at [90, 48] on div "close" at bounding box center [90, 59] width 28 height 28
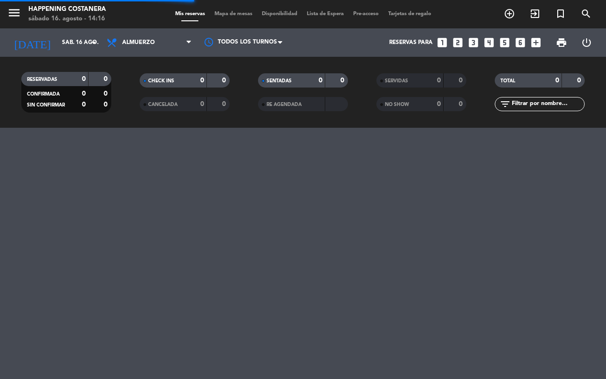
click at [512, 13] on icon "add_circle_outline" at bounding box center [509, 13] width 11 height 11
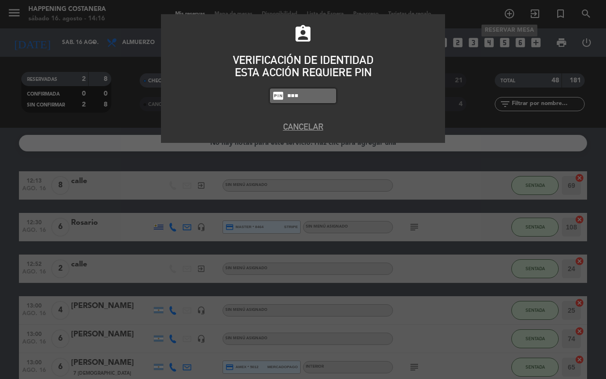
type input "6437"
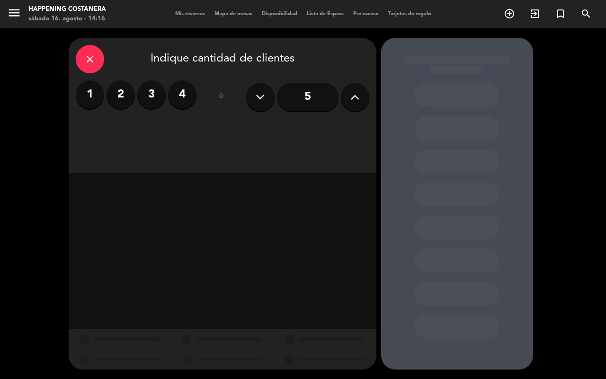
click at [352, 85] on button at bounding box center [355, 97] width 28 height 28
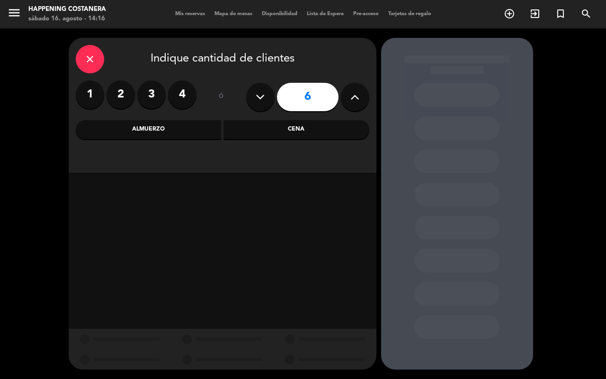
click at [164, 135] on div "Almuerzo" at bounding box center [149, 129] width 146 height 19
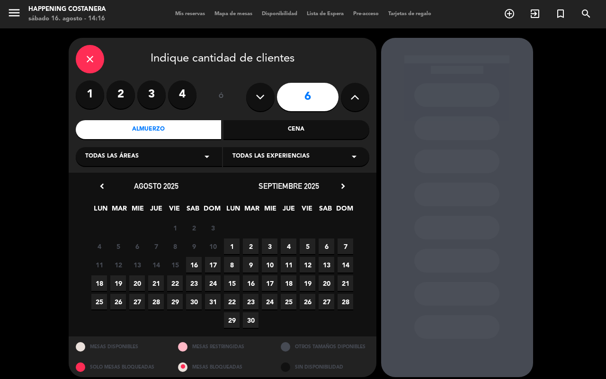
click at [212, 264] on span "17" at bounding box center [213, 265] width 16 height 16
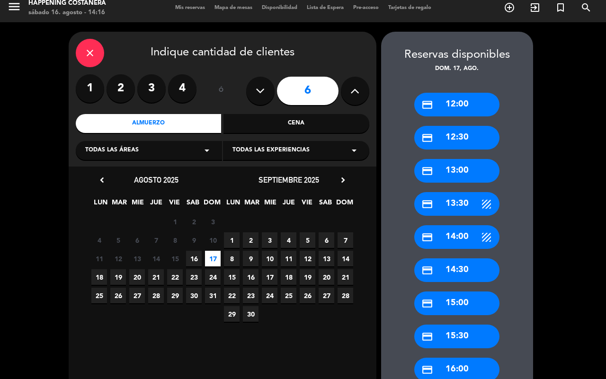
click at [456, 198] on div "credit_card 13:30" at bounding box center [456, 204] width 85 height 24
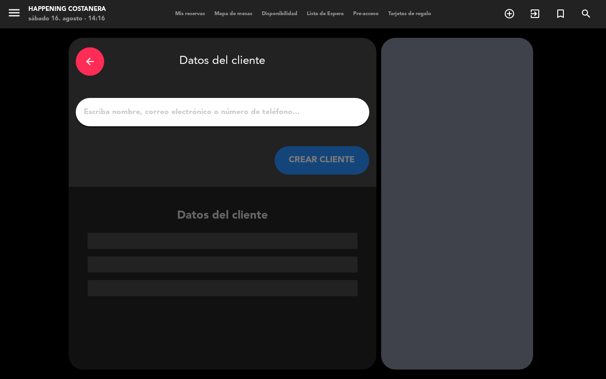
scroll to position [0, 0]
click at [252, 112] on input "1" at bounding box center [222, 112] width 279 height 13
type input "a"
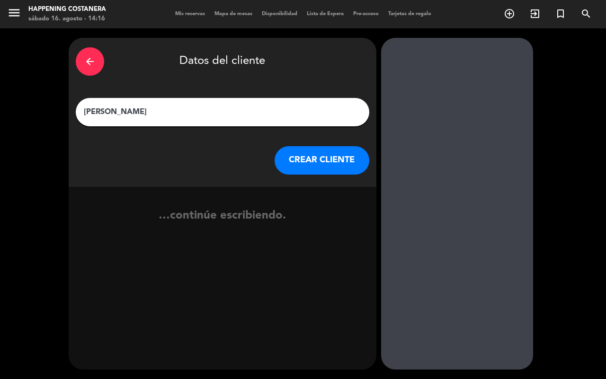
type input "[PERSON_NAME]"
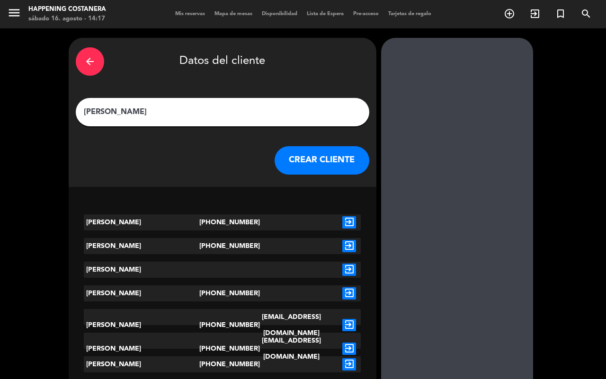
click at [349, 343] on icon "exit_to_app" at bounding box center [349, 349] width 14 height 12
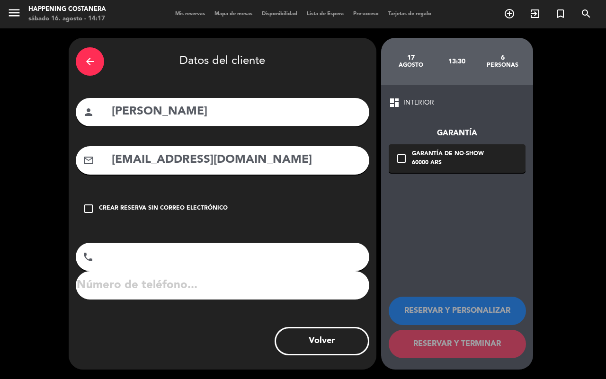
type input "[PHONE_NUMBER]"
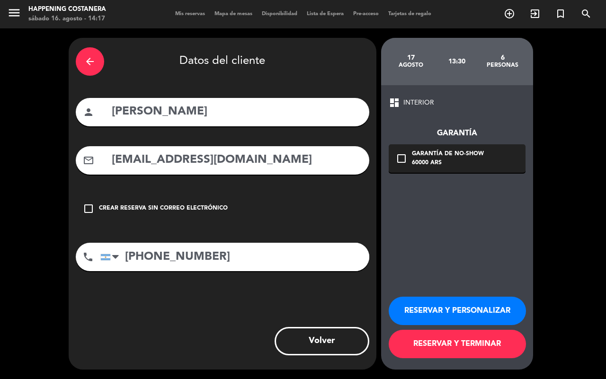
click at [471, 348] on button "RESERVAR Y TERMINAR" at bounding box center [457, 344] width 137 height 28
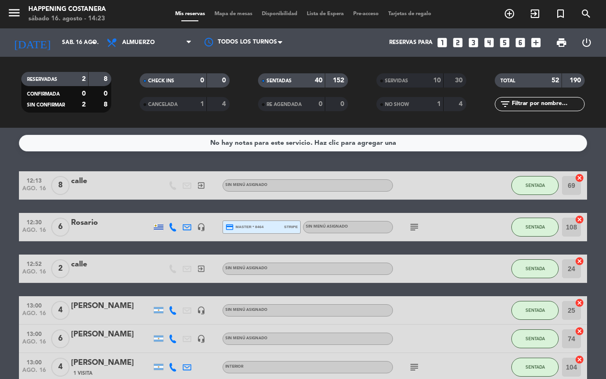
click at [231, 10] on div "Mis reservas Mapa de mesas Disponibilidad Lista de Espera Pre-acceso Tarjetas d…" at bounding box center [303, 14] width 266 height 9
click at [237, 15] on span "Mapa de mesas" at bounding box center [233, 13] width 47 height 5
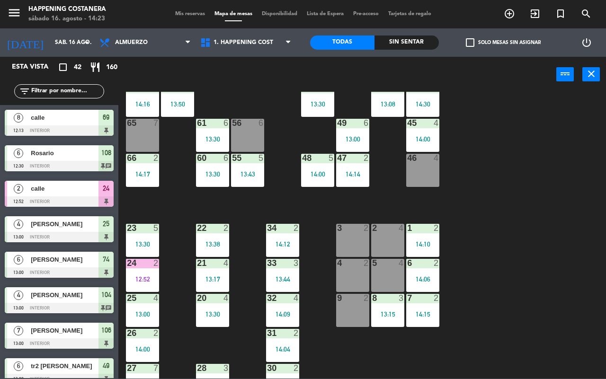
scroll to position [240, 0]
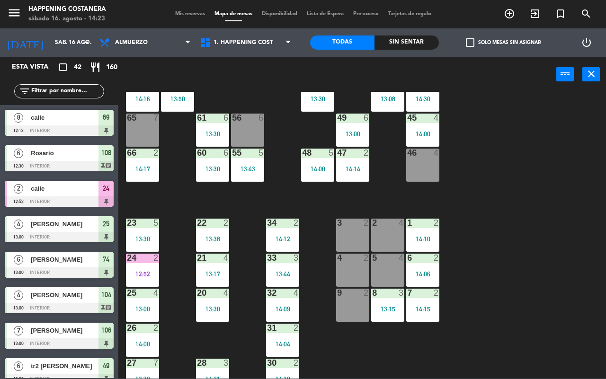
click at [144, 271] on div "12:52" at bounding box center [142, 274] width 33 height 7
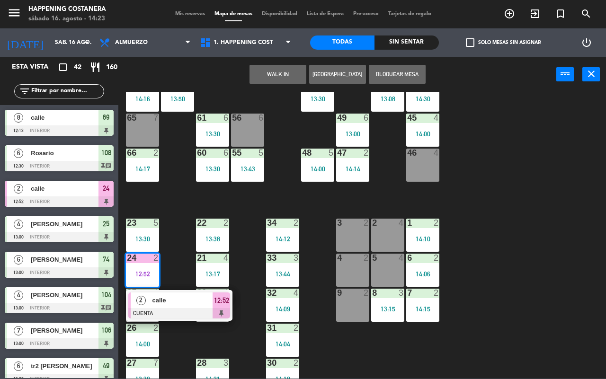
click at [192, 222] on div "22" at bounding box center [197, 223] width 16 height 9
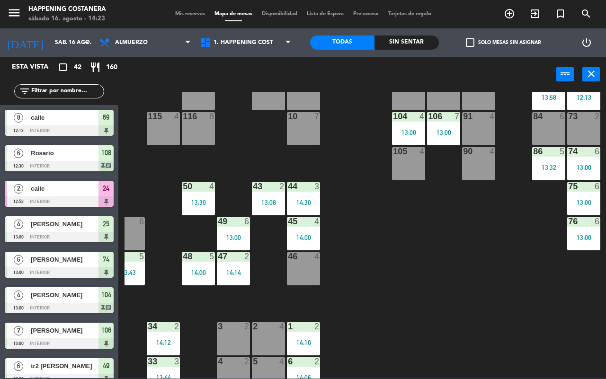
scroll to position [50, 119]
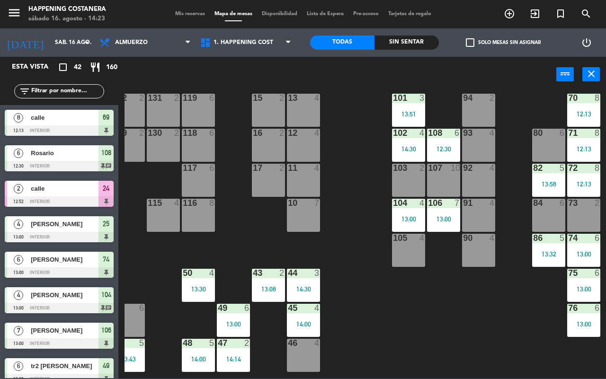
click at [407, 141] on div "102 4 14:30" at bounding box center [408, 145] width 33 height 33
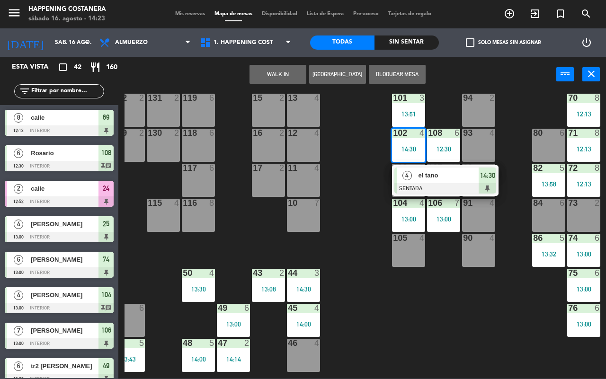
click at [342, 163] on div "69 8 12:13 122 6 121 6 120 6 14 4 CAVA 22 101 3 13:51 94 2 70 8 12:13 123 6 131…" at bounding box center [364, 235] width 481 height 287
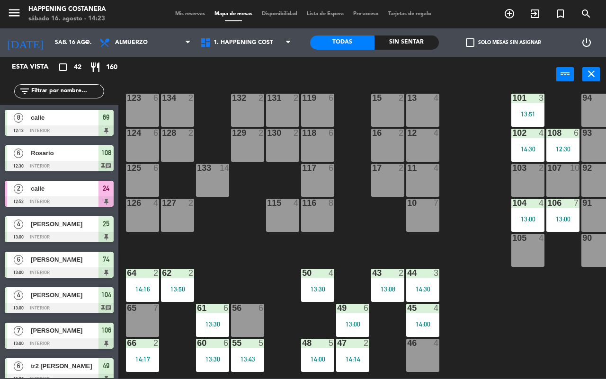
scroll to position [50, 5]
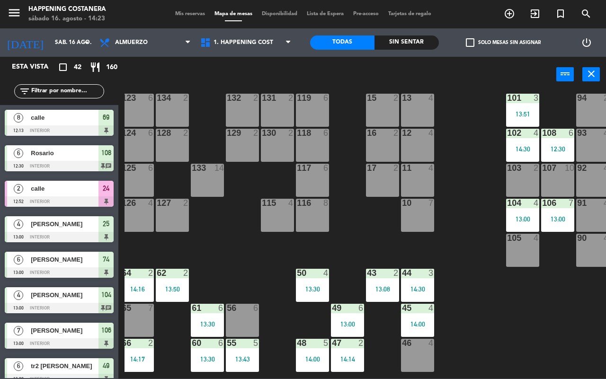
click at [151, 347] on div "2" at bounding box center [151, 343] width 6 height 9
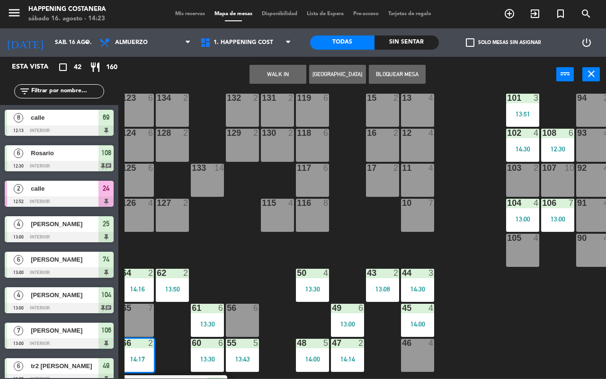
click at [124, 351] on main "69 8 12:13 122 6 121 6 120 6 14 4 CAVA 22 101 3 13:51 94 2 70 8 12:13 123 6 131…" at bounding box center [362, 232] width 488 height 293
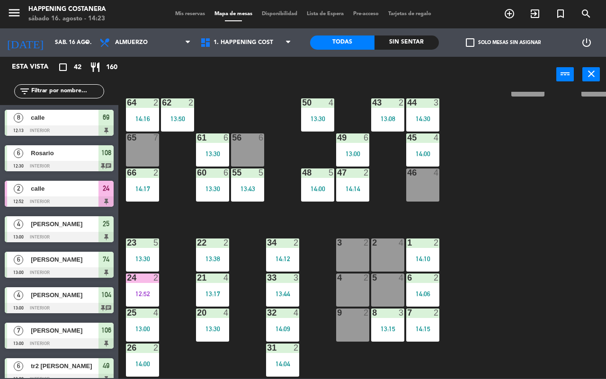
scroll to position [221, 0]
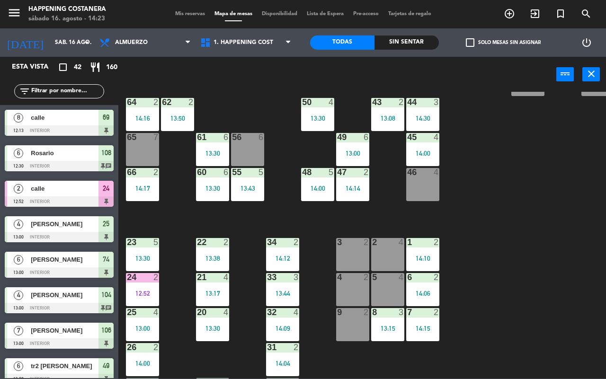
click at [149, 185] on div "14:17" at bounding box center [142, 188] width 33 height 7
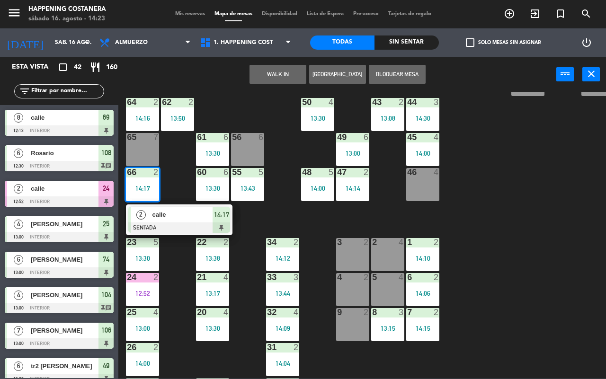
click at [147, 182] on div "66 2 14:17" at bounding box center [142, 184] width 33 height 33
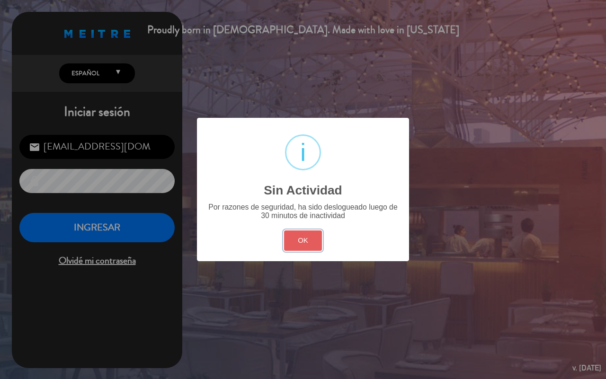
click at [316, 247] on button "OK" at bounding box center [303, 241] width 38 height 20
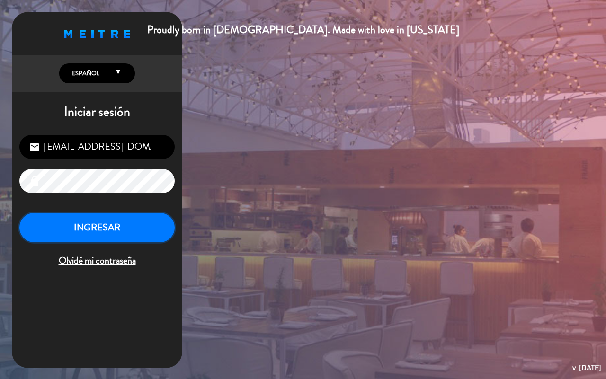
click at [126, 230] on button "INGRESAR" at bounding box center [96, 228] width 155 height 30
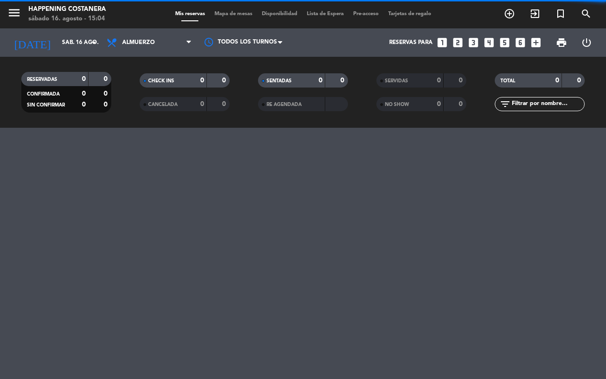
click at [237, 14] on span "Mapa de mesas" at bounding box center [233, 13] width 47 height 5
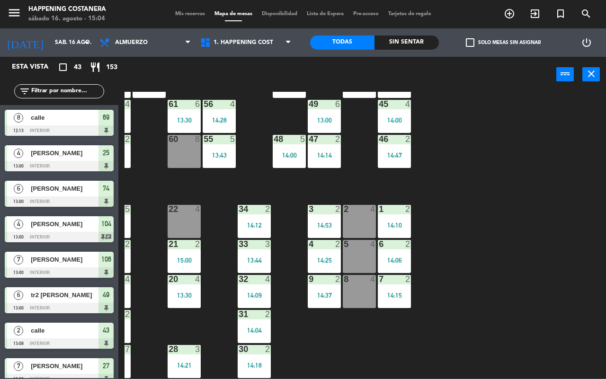
scroll to position [258, 23]
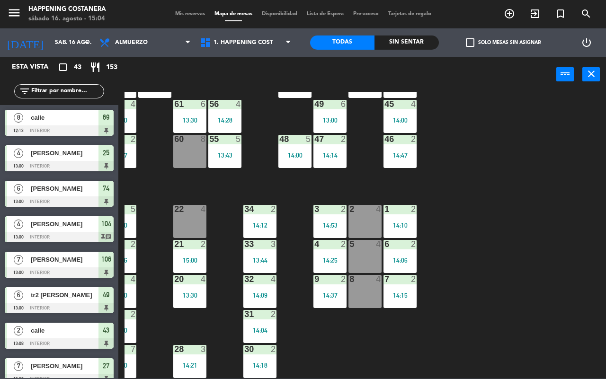
click at [334, 240] on div at bounding box center [330, 244] width 16 height 9
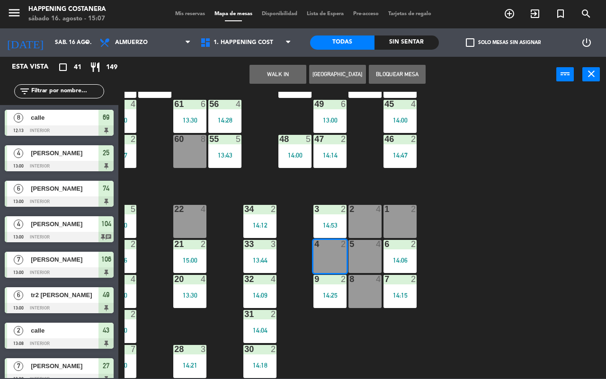
click at [516, 228] on div "69 8 12:13 122 6 121 6 120 6 14 4 CAVA 22 101 3 13:51 94 2 70 8 12:13 123 6 131…" at bounding box center [364, 235] width 481 height 287
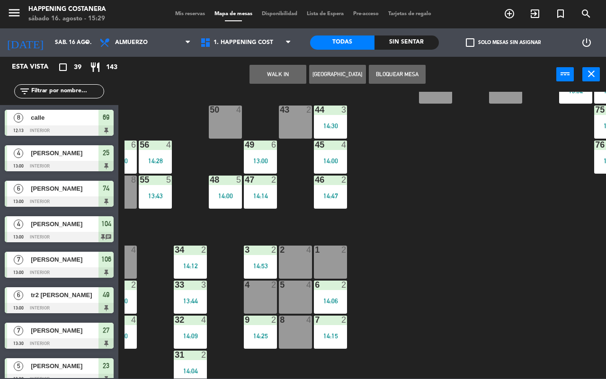
scroll to position [258, 0]
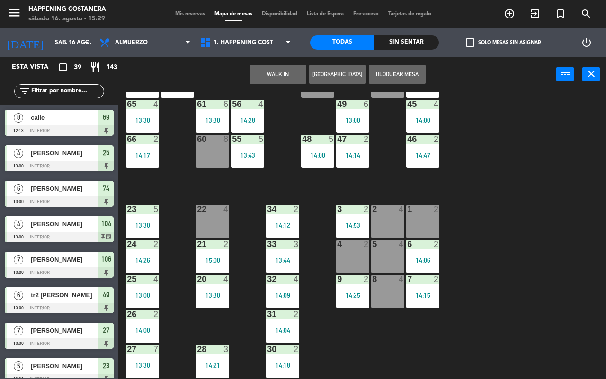
click at [155, 352] on div "27 7 13:30" at bounding box center [142, 361] width 33 height 33
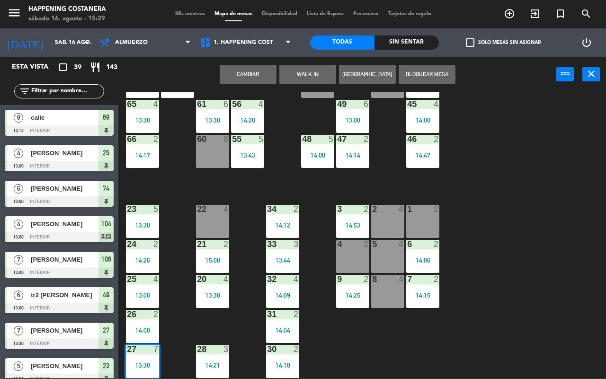
click at [135, 353] on div "27 7 13:30" at bounding box center [142, 361] width 33 height 33
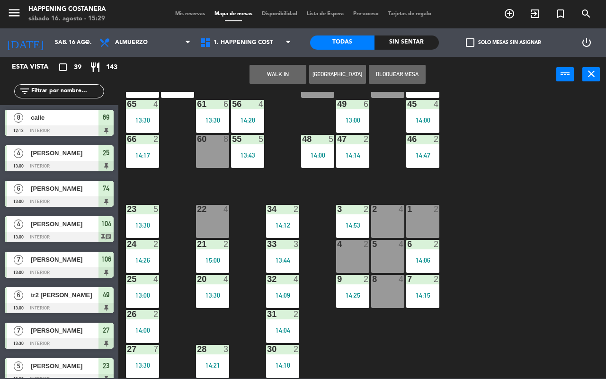
click at [154, 355] on div "27 7 13:30" at bounding box center [142, 361] width 33 height 33
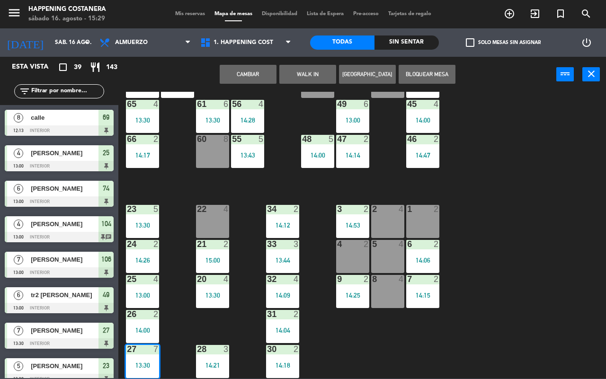
click at [146, 354] on div "27 7 13:30" at bounding box center [142, 361] width 33 height 33
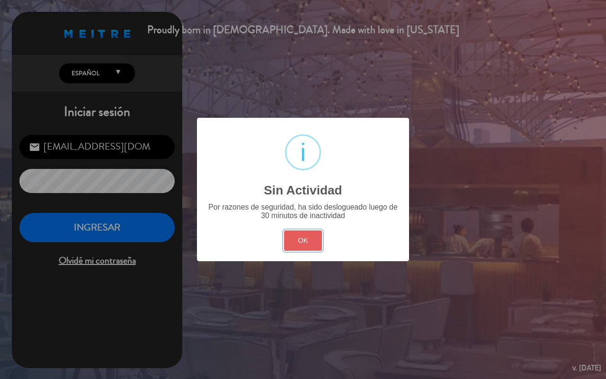
click at [308, 240] on button "OK" at bounding box center [303, 241] width 38 height 20
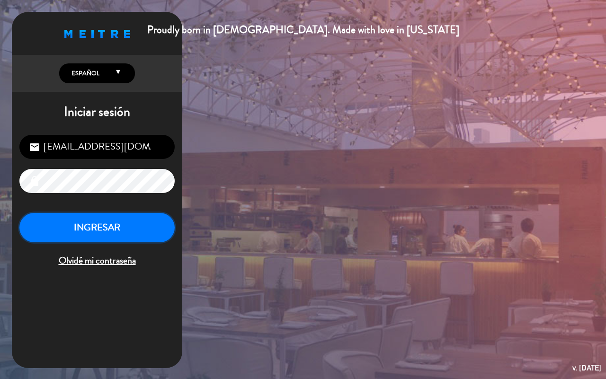
click at [112, 237] on button "INGRESAR" at bounding box center [96, 228] width 155 height 30
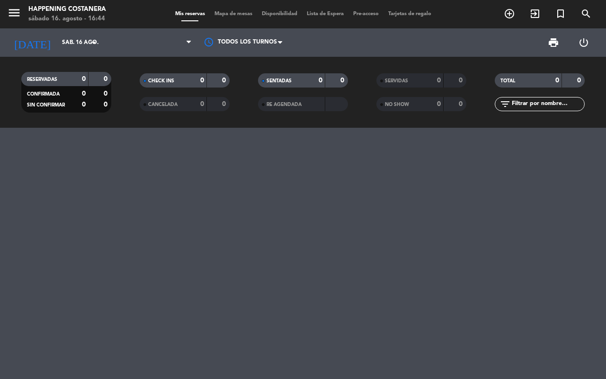
click at [233, 13] on span "Mapa de mesas" at bounding box center [233, 13] width 47 height 5
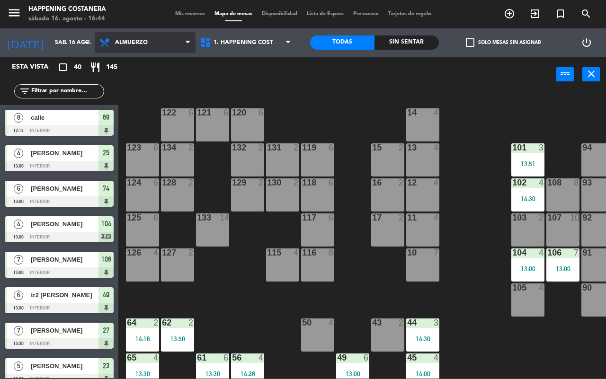
click at [135, 34] on span "Almuerzo" at bounding box center [145, 42] width 101 height 21
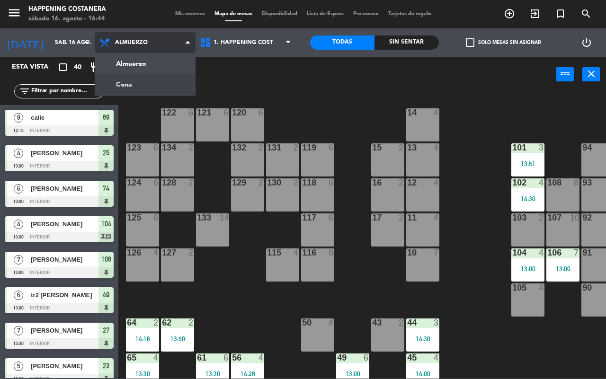
click at [149, 83] on ng-component "menu Happening Costanera sábado 16. agosto - 16:44 Mis reservas Mapa de mesas D…" at bounding box center [303, 189] width 606 height 379
